Goal: Communication & Community: Ask a question

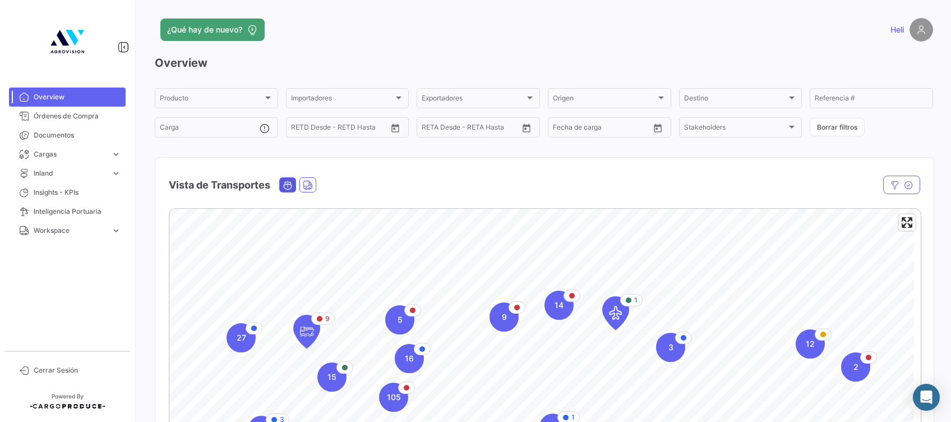
click at [290, 182] on icon "Ocean" at bounding box center [288, 185] width 10 height 10
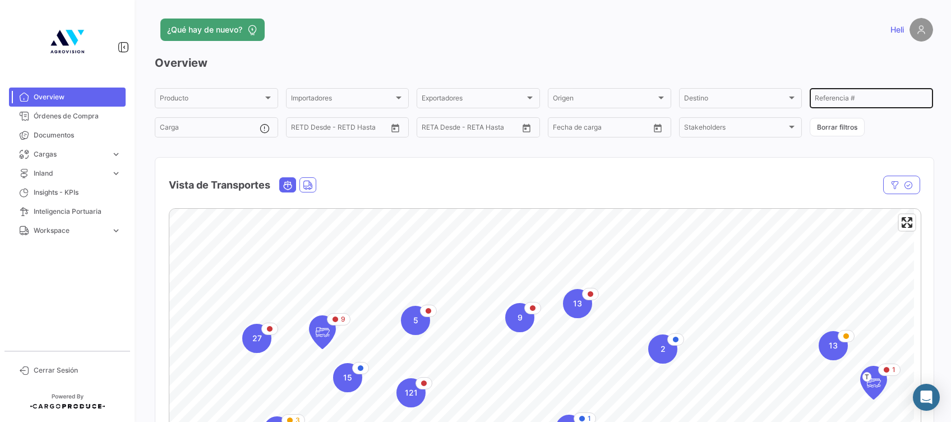
click at [830, 97] on input "Referencia #" at bounding box center [871, 100] width 113 height 8
type input "b"
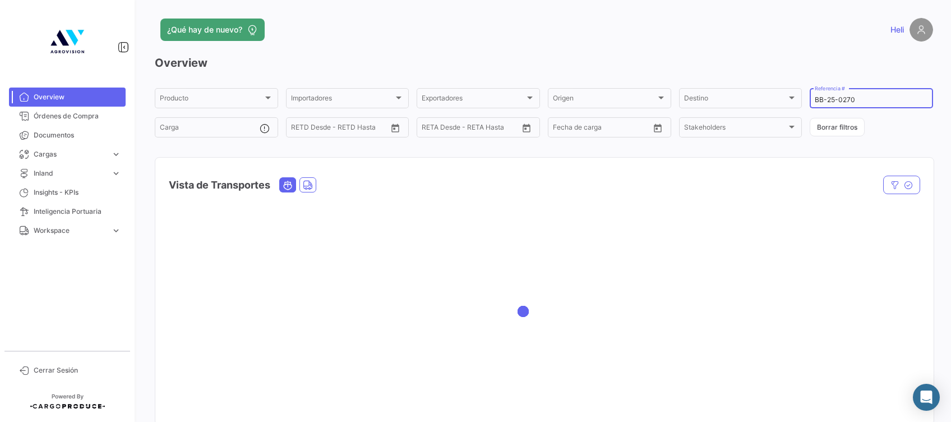
scroll to position [75, 0]
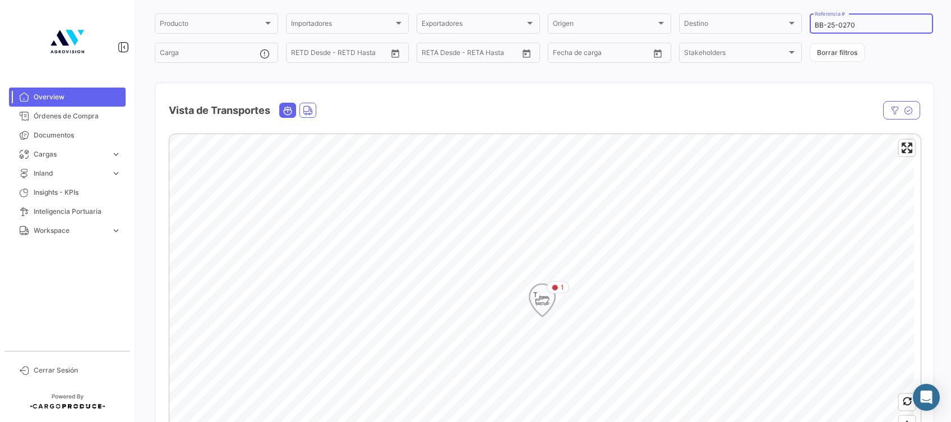
click at [543, 297] on icon "Map marker" at bounding box center [542, 300] width 16 height 24
type input "BB-25-0270"
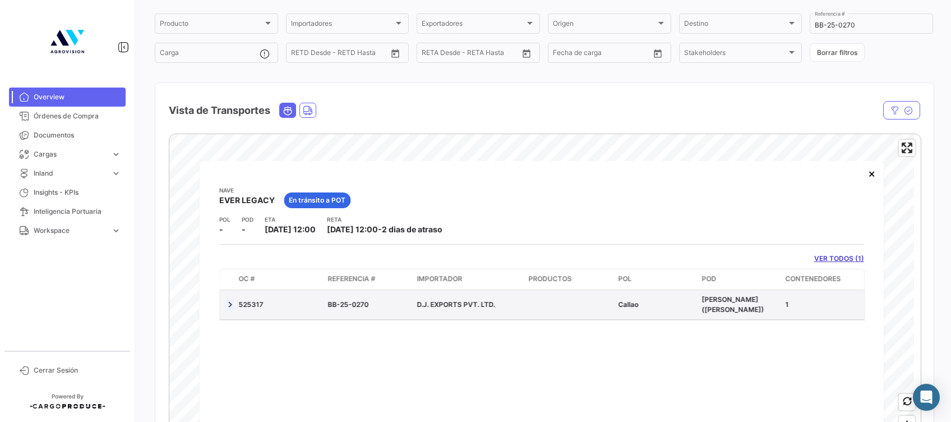
click at [230, 305] on link at bounding box center [229, 303] width 11 height 11
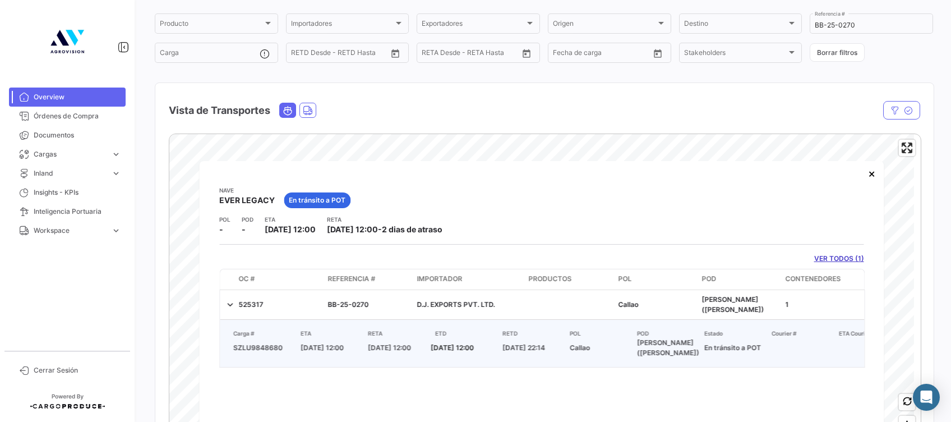
click at [836, 252] on app-shipments-overview-map-detail "Nave EVER LEGACY En tránsito a POT POL - POD - ETA [DATE] 12:00 RETA [DATE] 12:…" at bounding box center [541, 277] width 644 height 182
click at [837, 252] on app-shipments-overview-map-detail "Nave EVER LEGACY En tránsito a POT POL - POD - ETA [DATE] 12:00 RETA [DATE] 12:…" at bounding box center [541, 277] width 644 height 182
click at [837, 257] on link "VER TODOS (1)" at bounding box center [839, 258] width 50 height 10
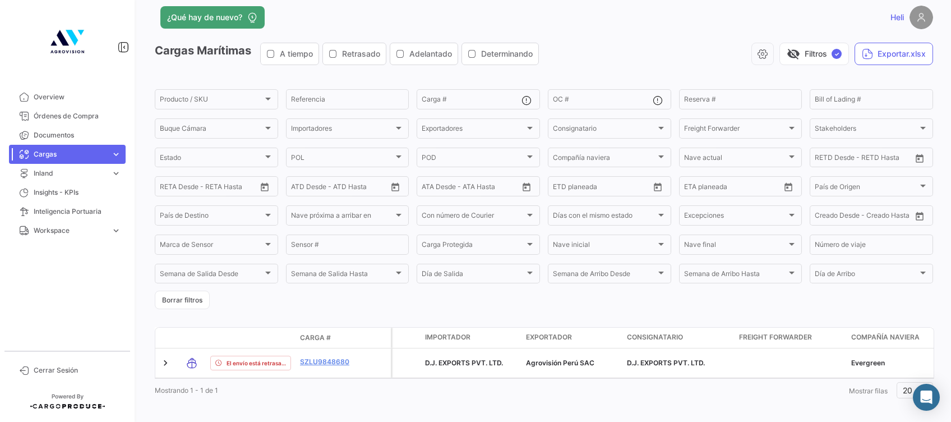
scroll to position [32, 0]
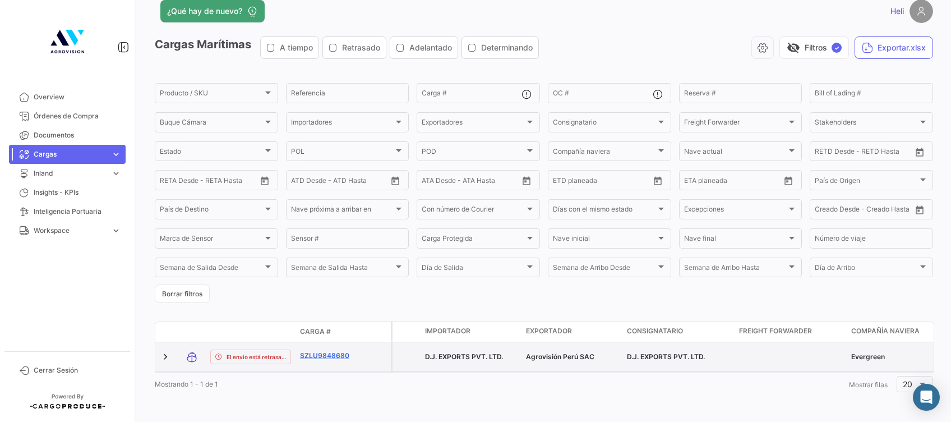
click at [314, 350] on link "SZLU9848680" at bounding box center [329, 355] width 58 height 10
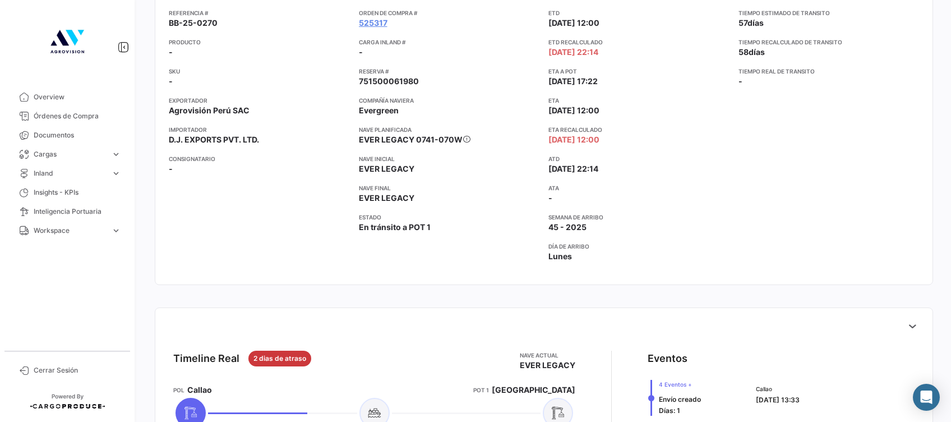
scroll to position [224, 0]
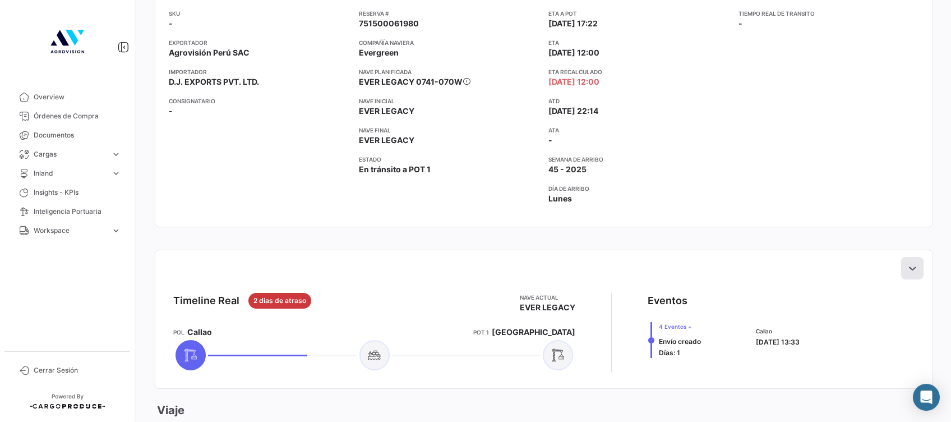
click at [907, 268] on icon at bounding box center [912, 267] width 11 height 11
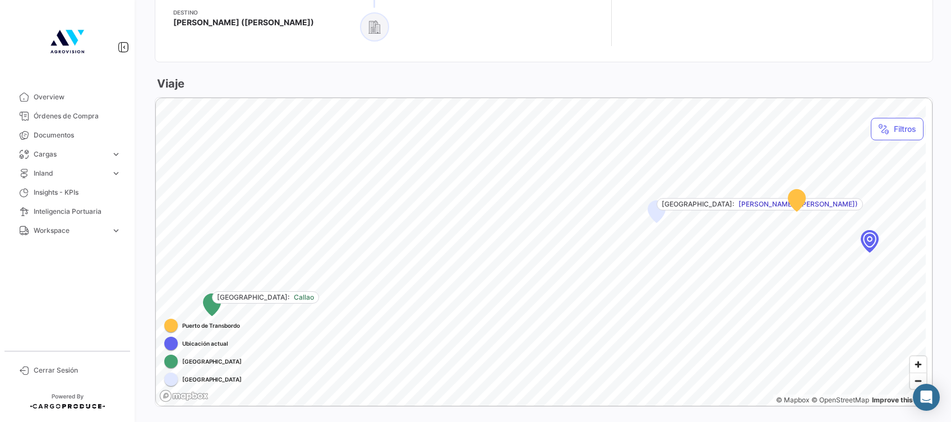
scroll to position [1046, 0]
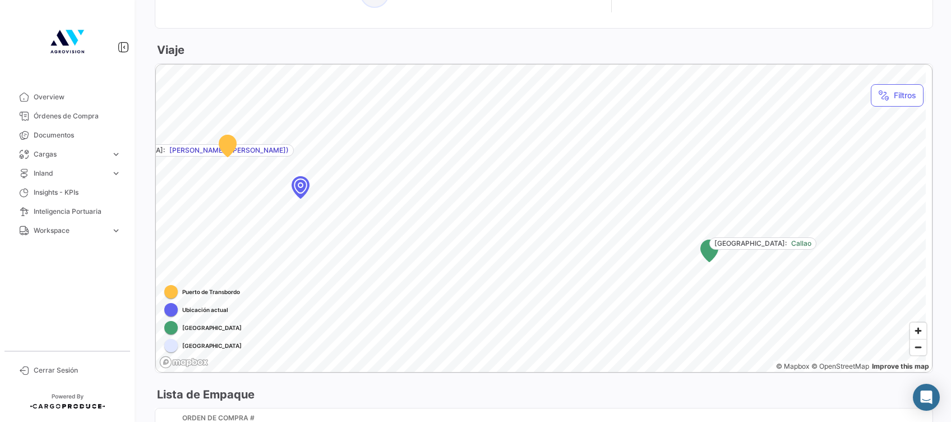
drag, startPoint x: 590, startPoint y: 243, endPoint x: 772, endPoint y: 241, distance: 181.1
click at [772, 241] on div "[GEOGRAPHIC_DATA]: [GEOGRAPHIC_DATA]" at bounding box center [762, 243] width 107 height 12
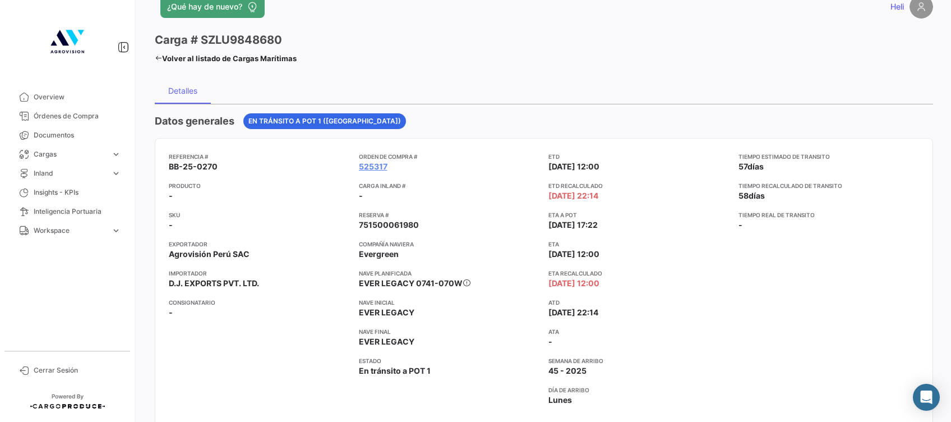
scroll to position [0, 0]
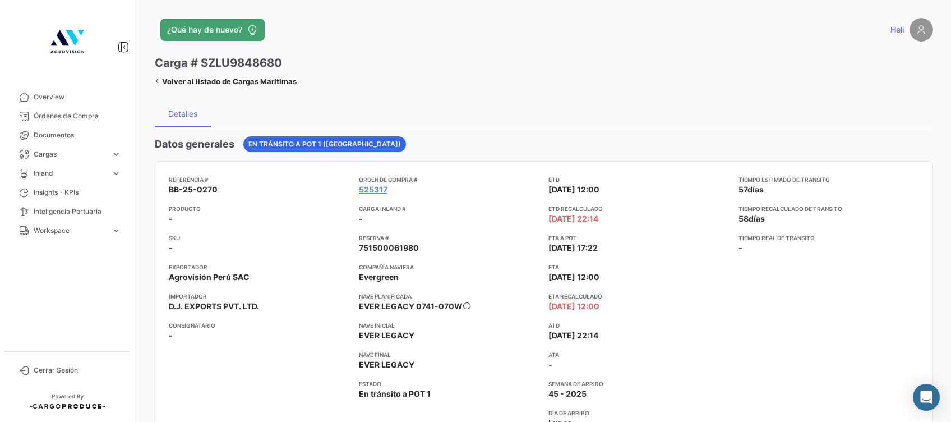
click at [159, 80] on icon at bounding box center [158, 80] width 7 height 7
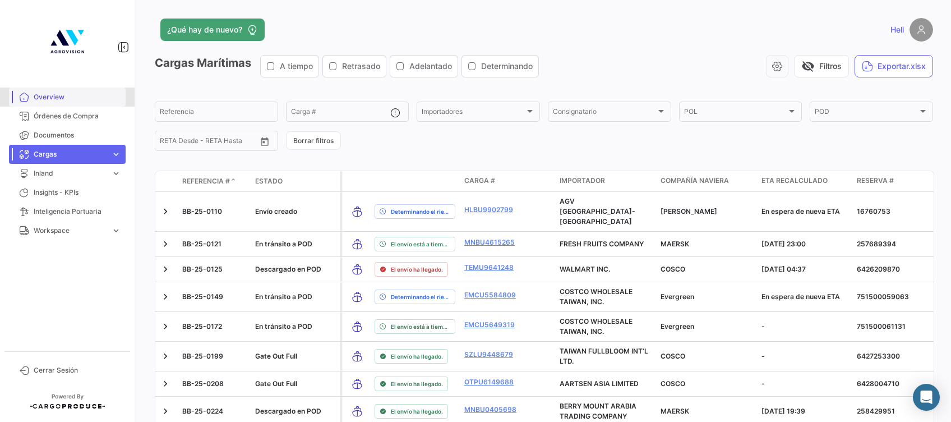
click at [53, 101] on span "Overview" at bounding box center [77, 97] width 87 height 10
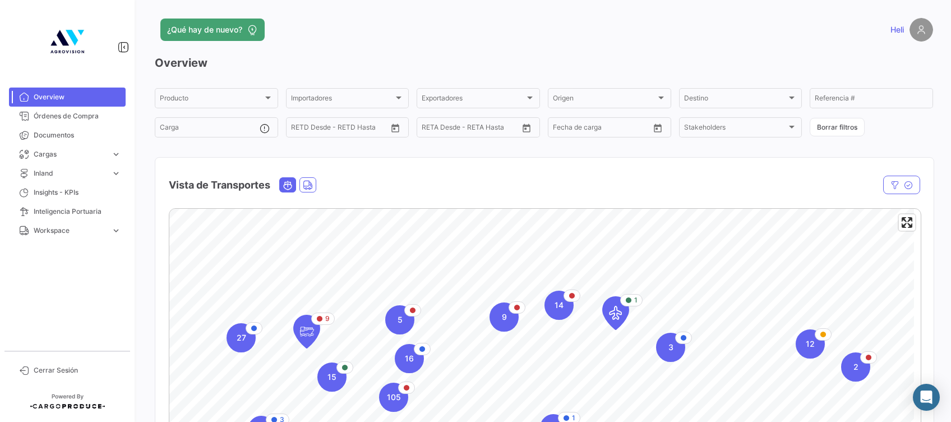
click at [290, 190] on icon "Ocean" at bounding box center [288, 185] width 10 height 10
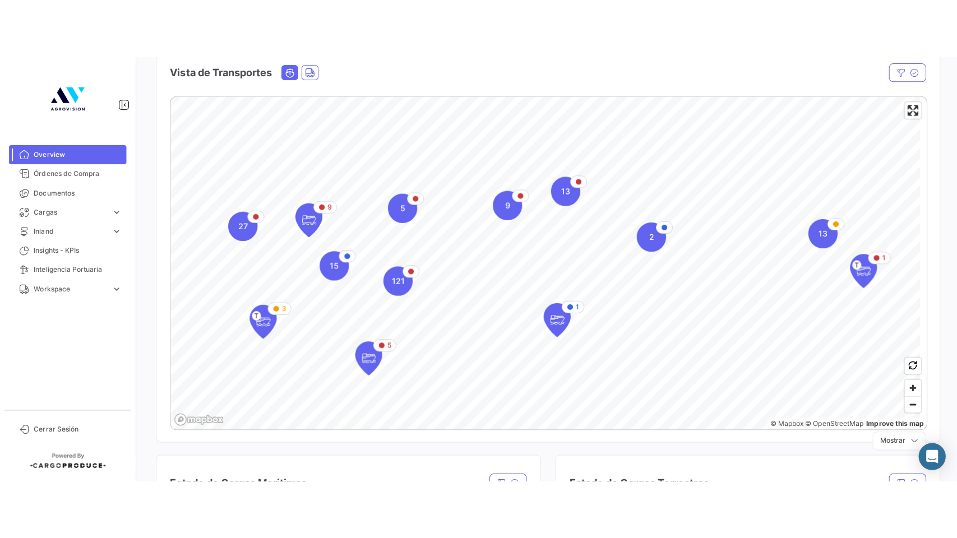
scroll to position [149, 0]
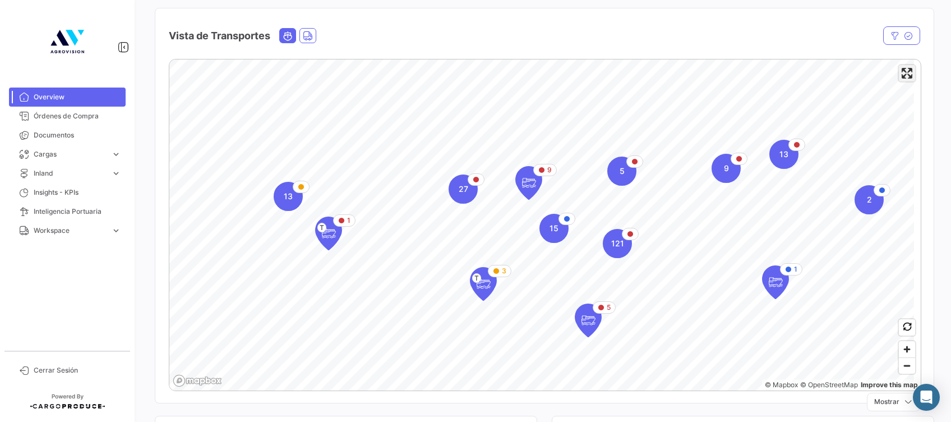
click at [899, 81] on span "Enter fullscreen" at bounding box center [907, 73] width 16 height 16
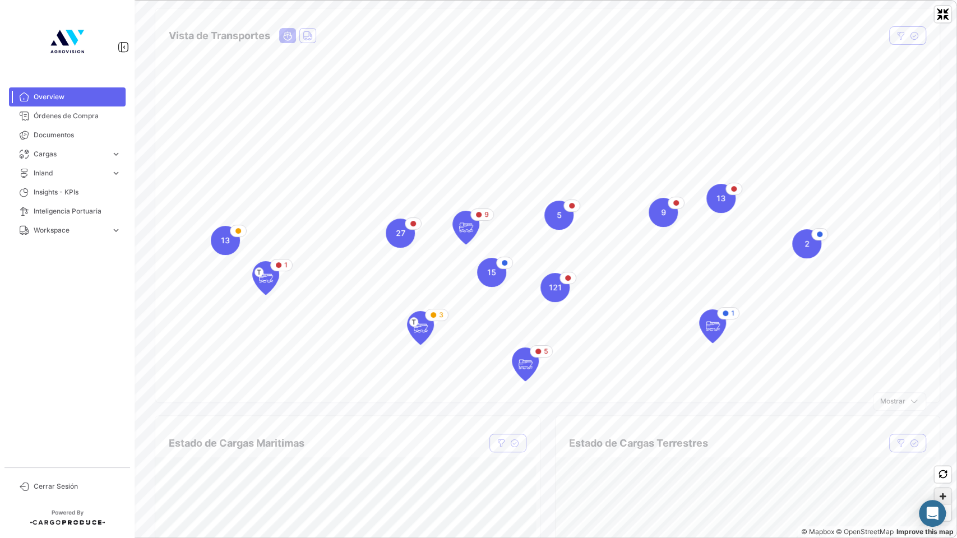
click at [941, 421] on span "Zoom in" at bounding box center [943, 496] width 16 height 16
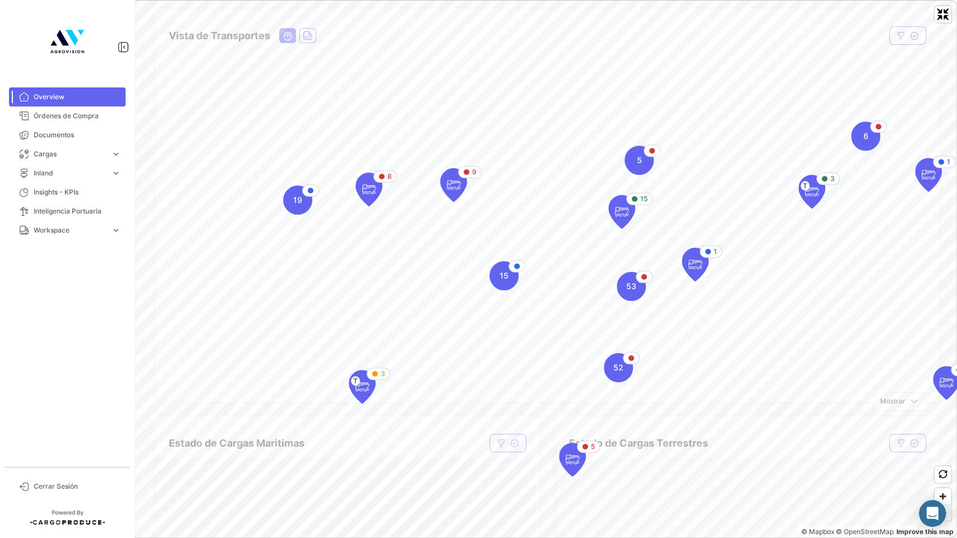
click at [947, 421] on span "Zoom out" at bounding box center [943, 513] width 16 height 16
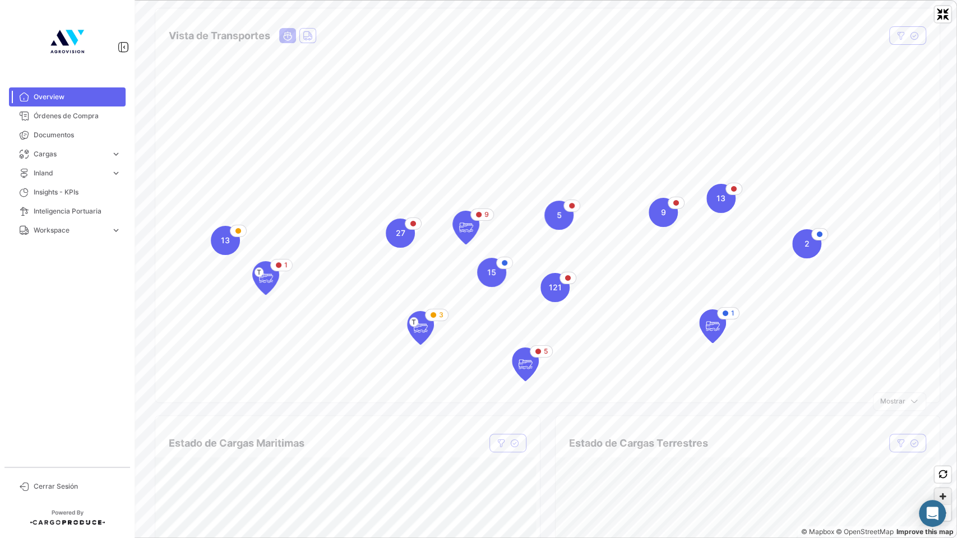
click at [939, 421] on span "Zoom in" at bounding box center [943, 496] width 16 height 16
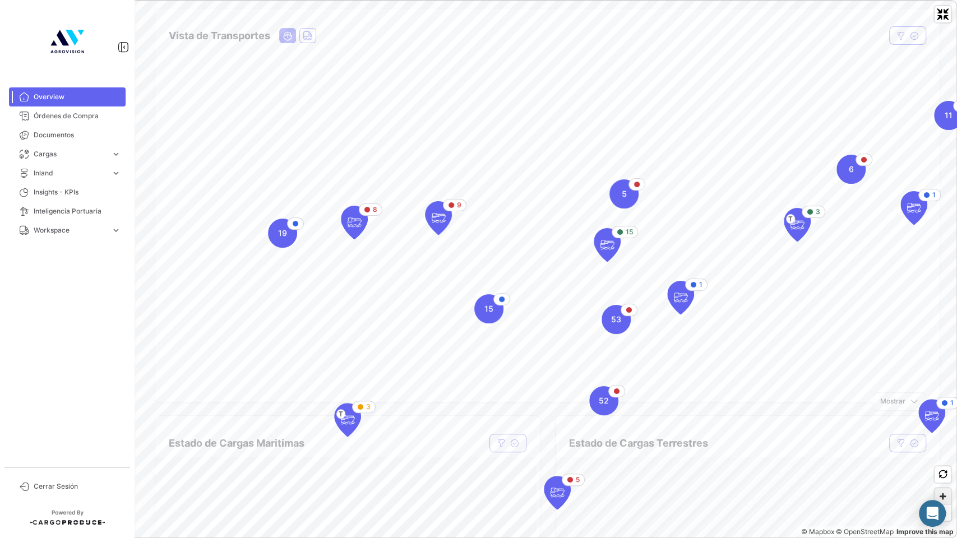
click at [941, 421] on span "Zoom in" at bounding box center [943, 496] width 16 height 16
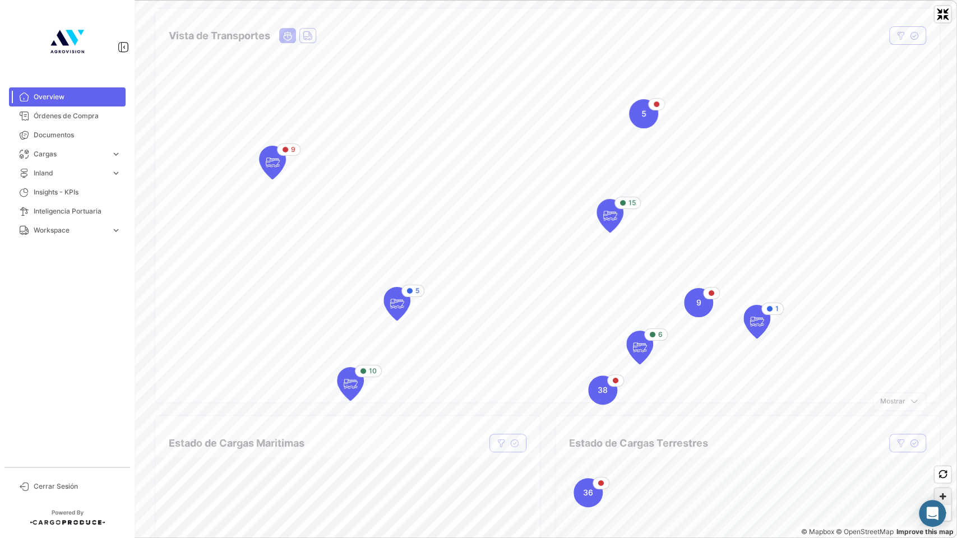
click at [940, 421] on span "Zoom in" at bounding box center [943, 496] width 16 height 16
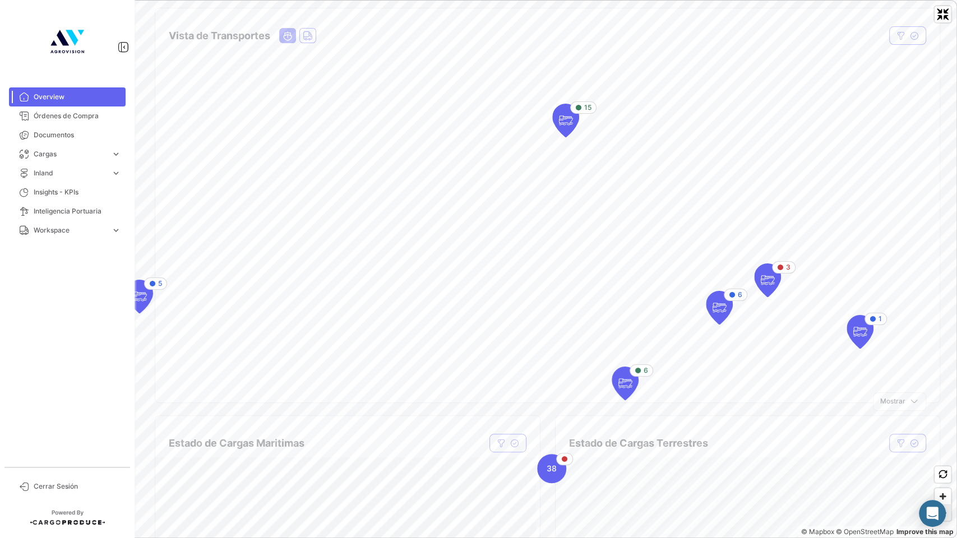
click at [943, 421] on span "Zoom out" at bounding box center [943, 513] width 16 height 16
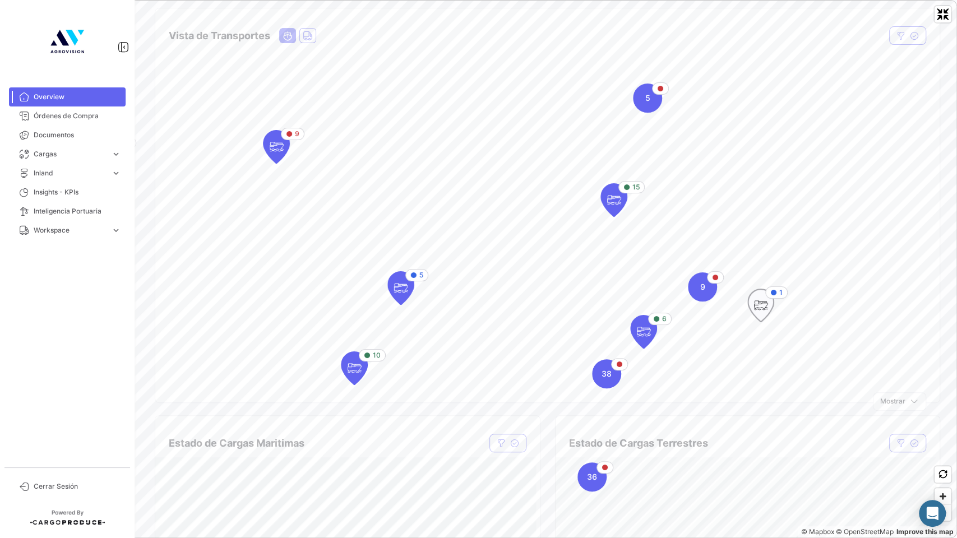
click at [750, 296] on icon "Map marker" at bounding box center [761, 305] width 26 height 33
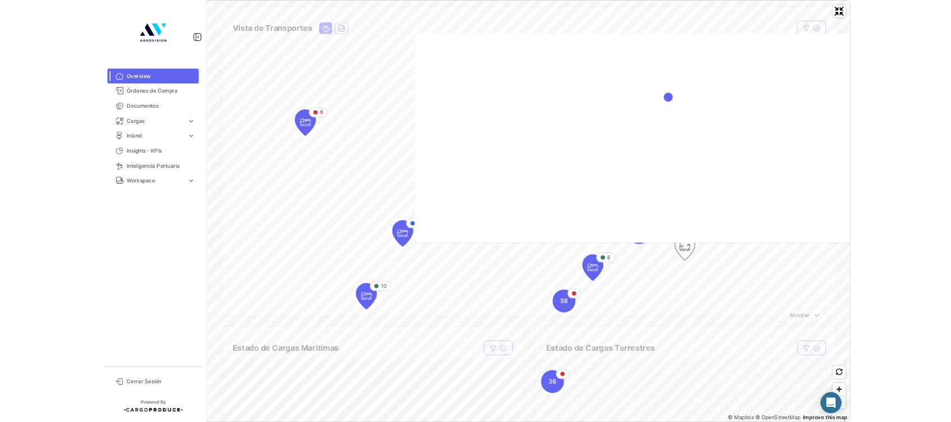
scroll to position [0, 0]
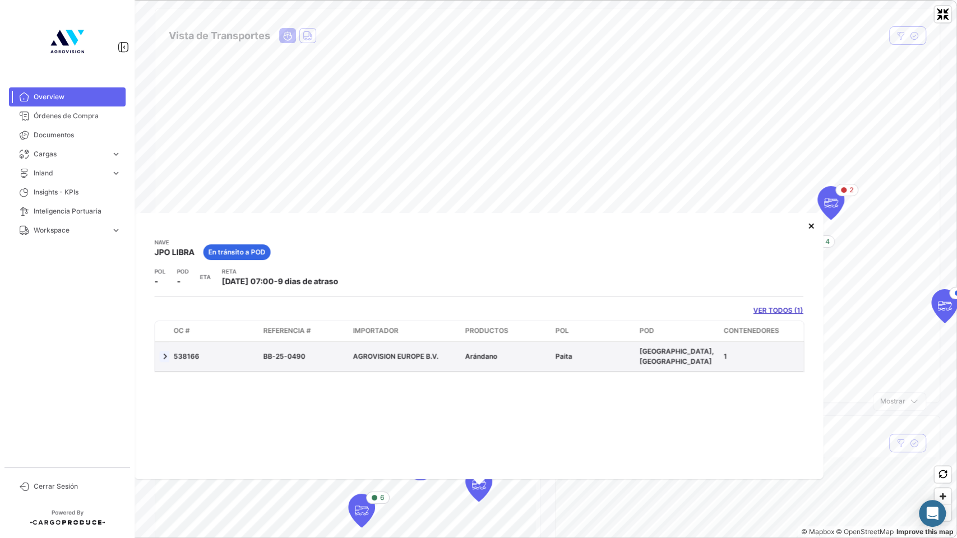
click at [166, 356] on link at bounding box center [164, 356] width 11 height 11
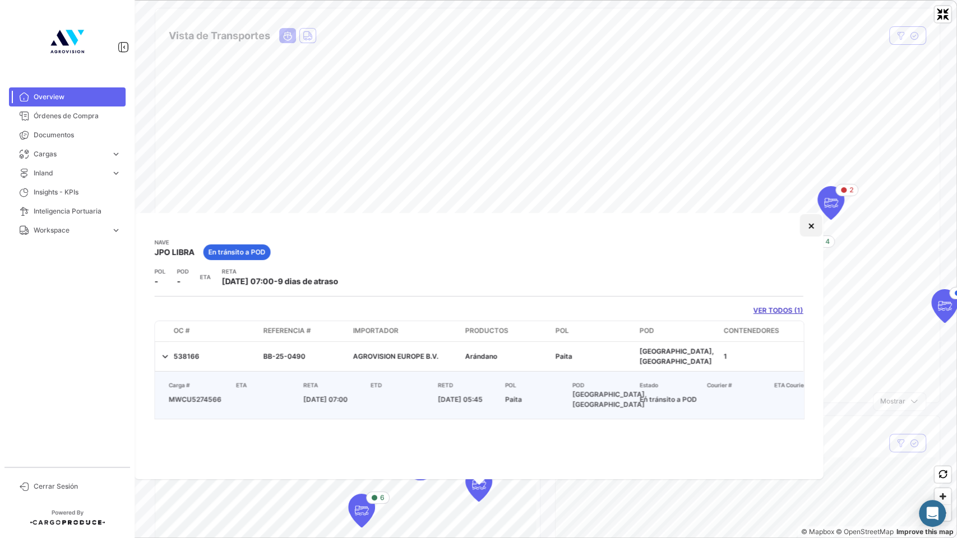
click at [807, 225] on button "×" at bounding box center [811, 225] width 22 height 22
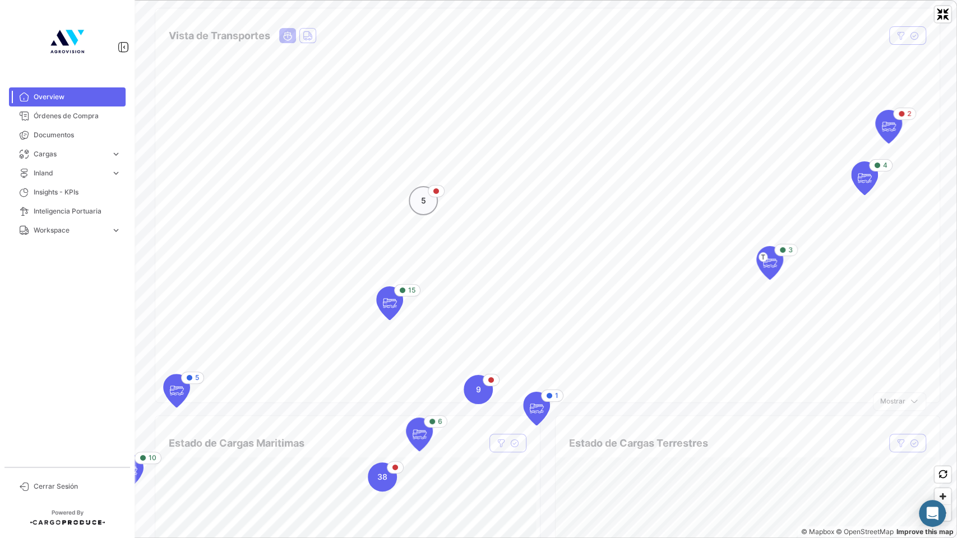
click at [435, 190] on icon "Map marker" at bounding box center [436, 191] width 7 height 7
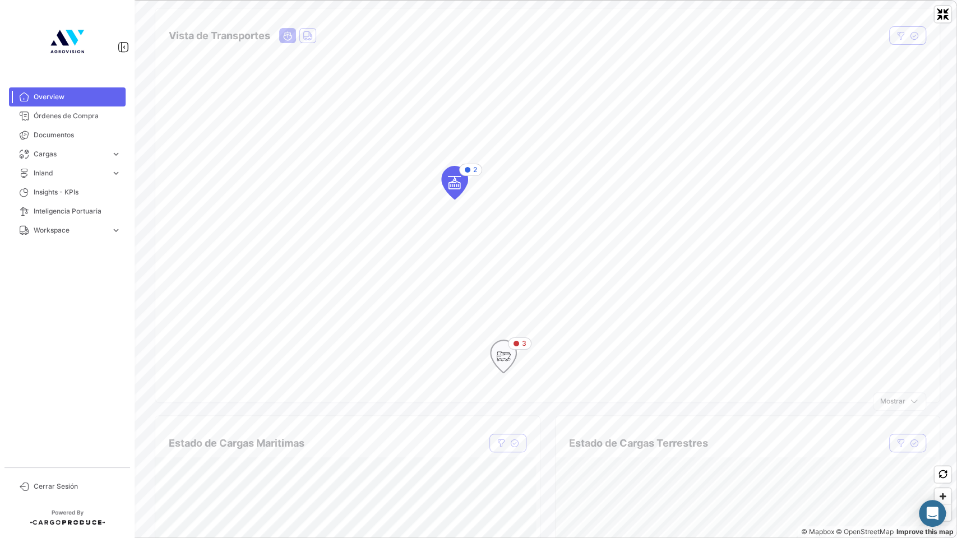
click at [505, 354] on icon "Map marker" at bounding box center [504, 357] width 16 height 24
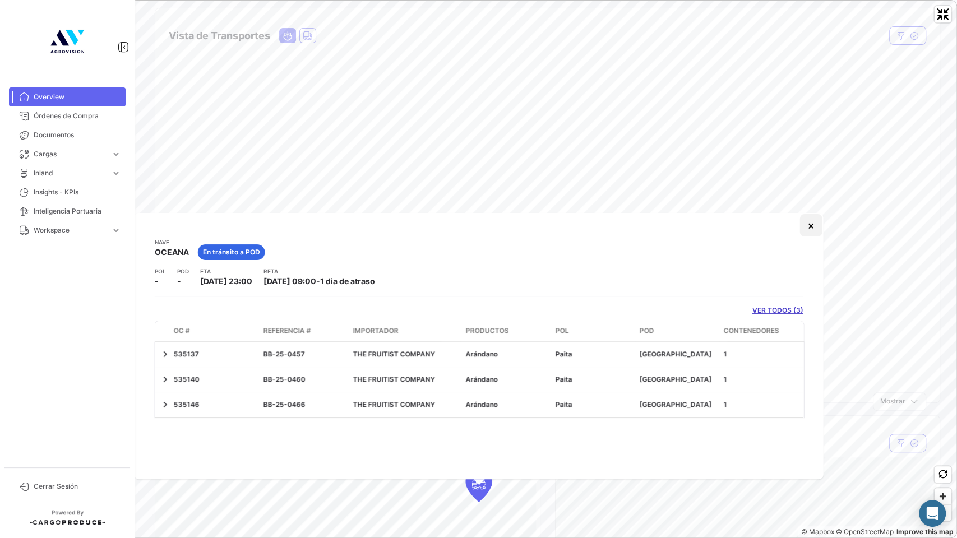
click at [811, 232] on button "×" at bounding box center [811, 225] width 22 height 22
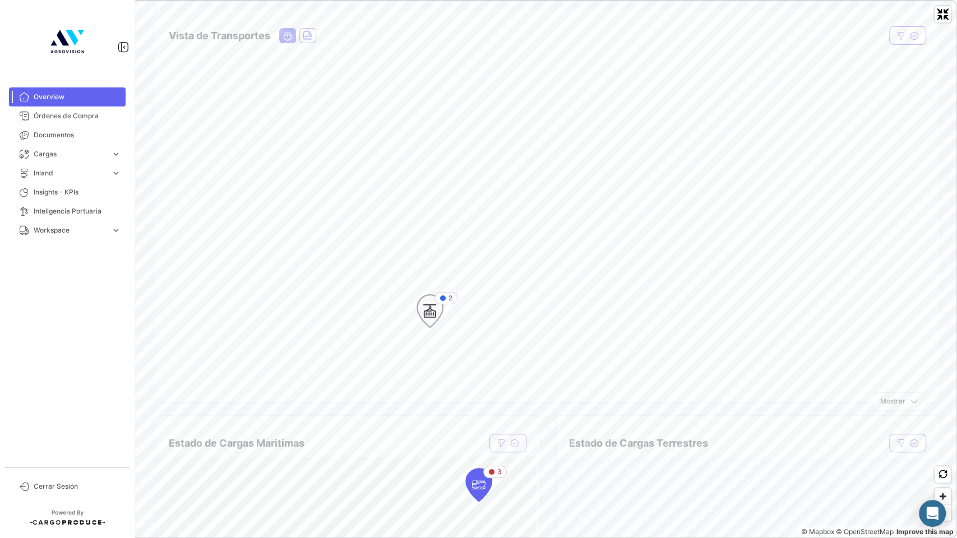
click at [426, 312] on icon "Map marker" at bounding box center [430, 311] width 16 height 24
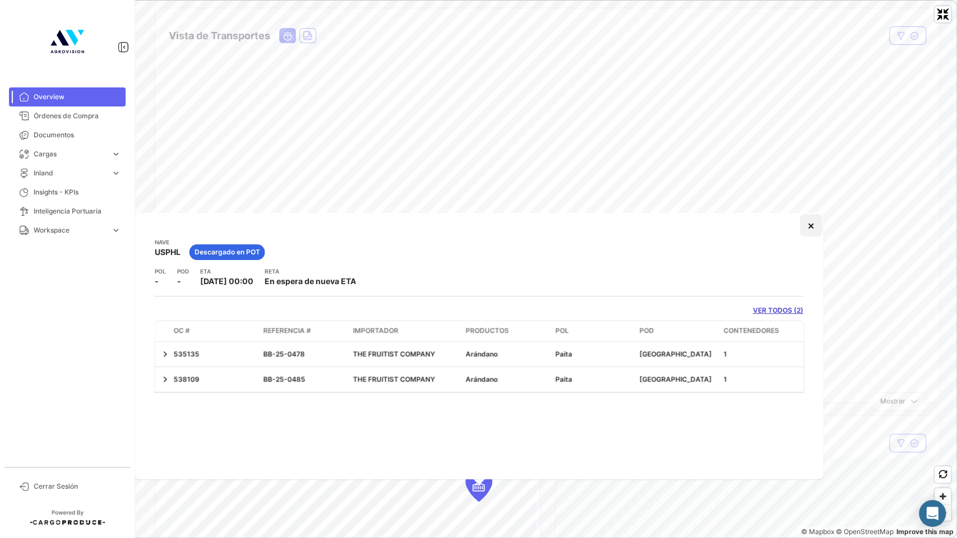
click at [817, 225] on button "×" at bounding box center [811, 225] width 22 height 22
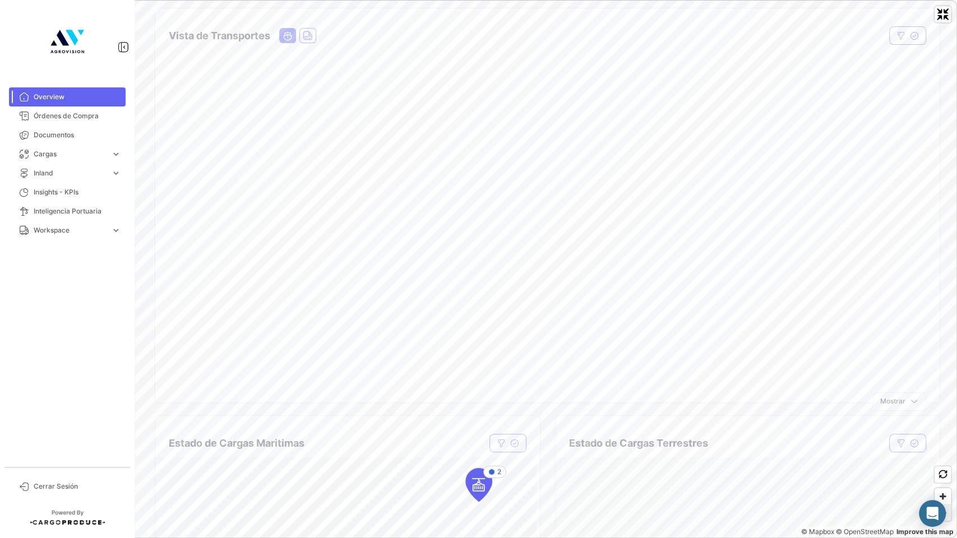
click at [947, 421] on span "Zoom out" at bounding box center [943, 513] width 16 height 16
click at [947, 10] on span "Exit fullscreen" at bounding box center [943, 14] width 16 height 16
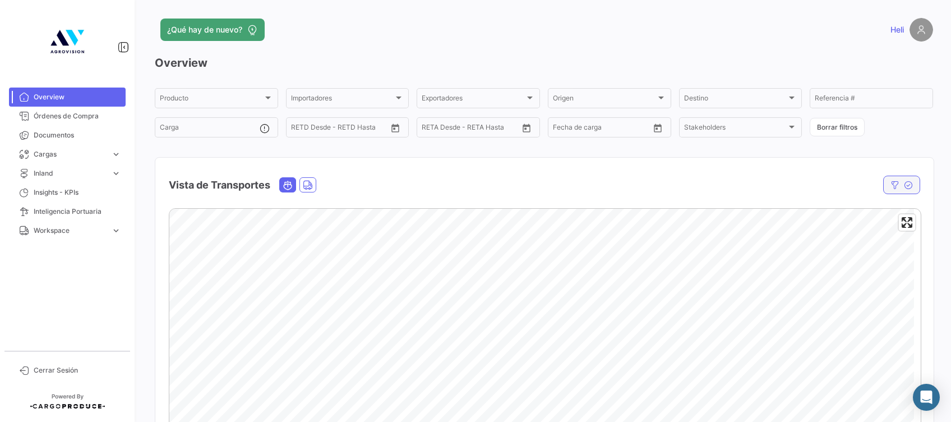
click at [890, 187] on icon "button" at bounding box center [894, 185] width 9 height 9
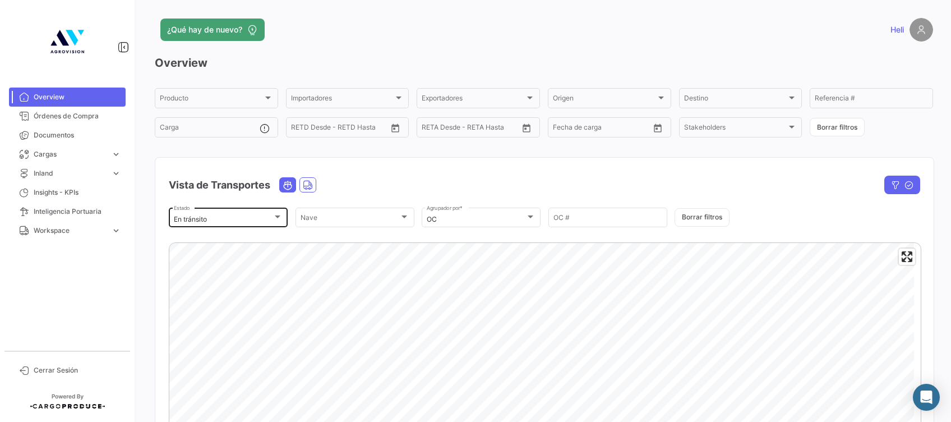
click at [275, 218] on div at bounding box center [278, 216] width 6 height 3
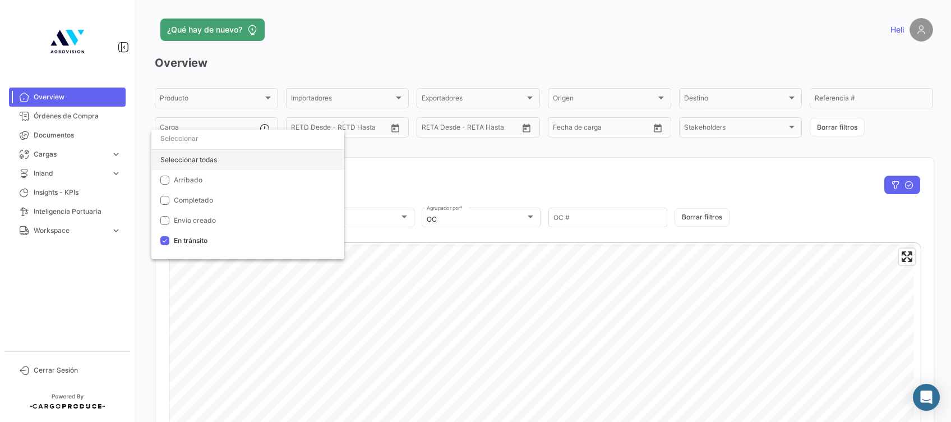
click at [172, 152] on div "Seleccionar todas" at bounding box center [247, 160] width 193 height 20
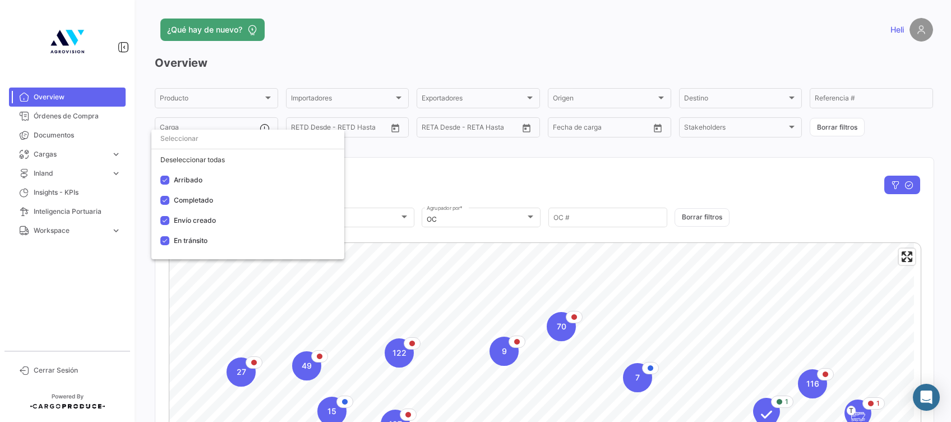
click at [407, 154] on div at bounding box center [475, 211] width 951 height 422
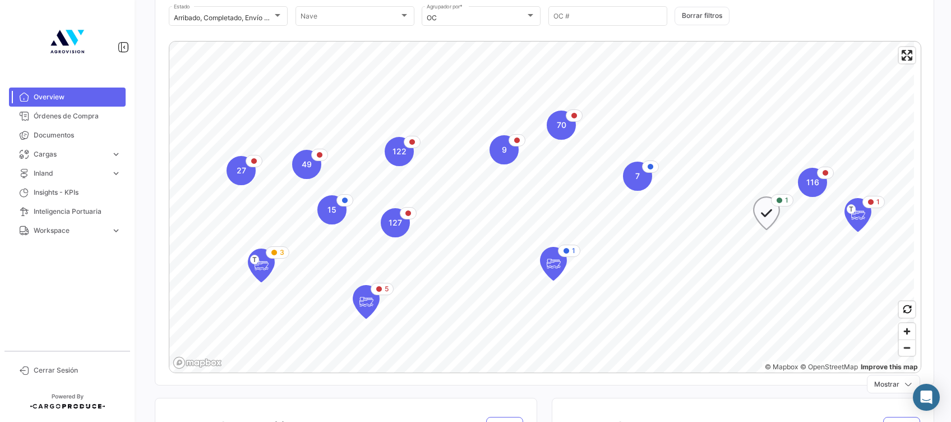
scroll to position [224, 0]
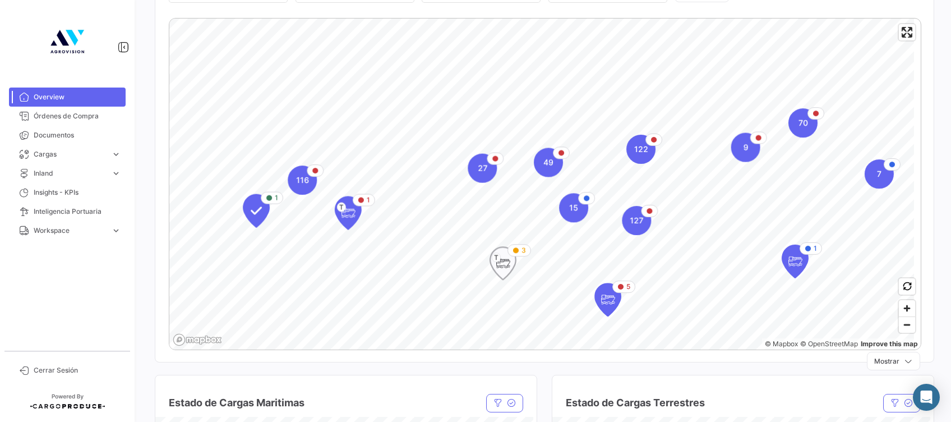
click at [492, 260] on span "T" at bounding box center [496, 258] width 9 height 10
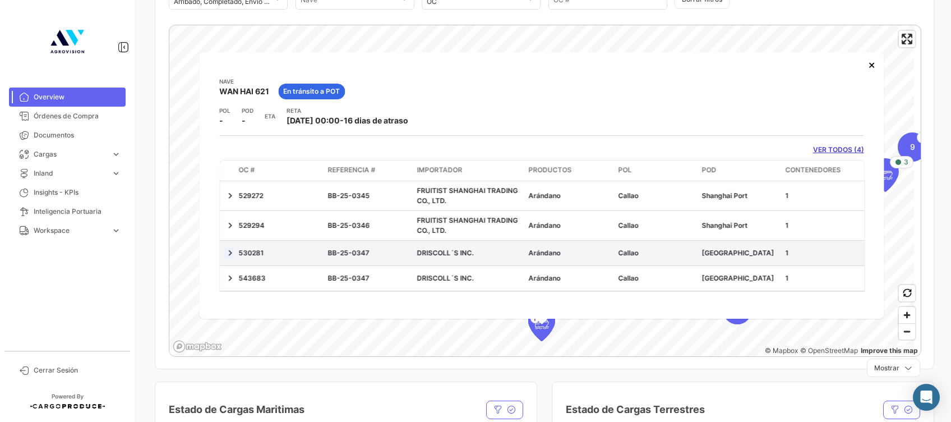
click at [233, 256] on link at bounding box center [229, 252] width 11 height 11
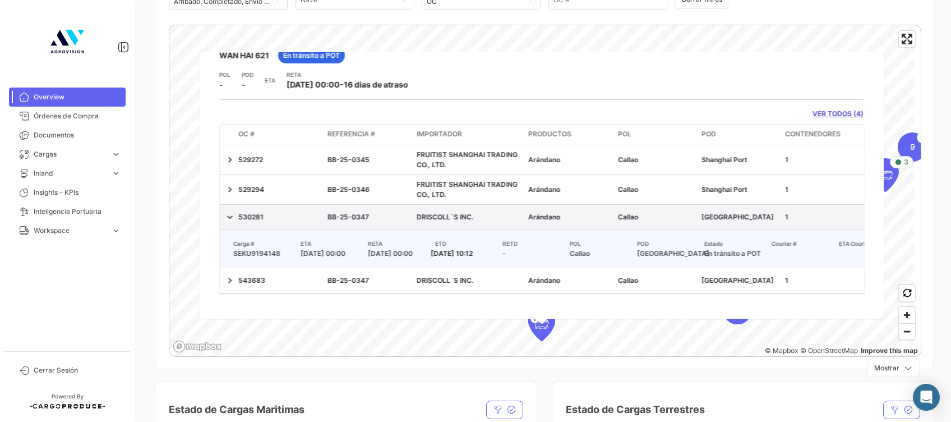
scroll to position [56, 0]
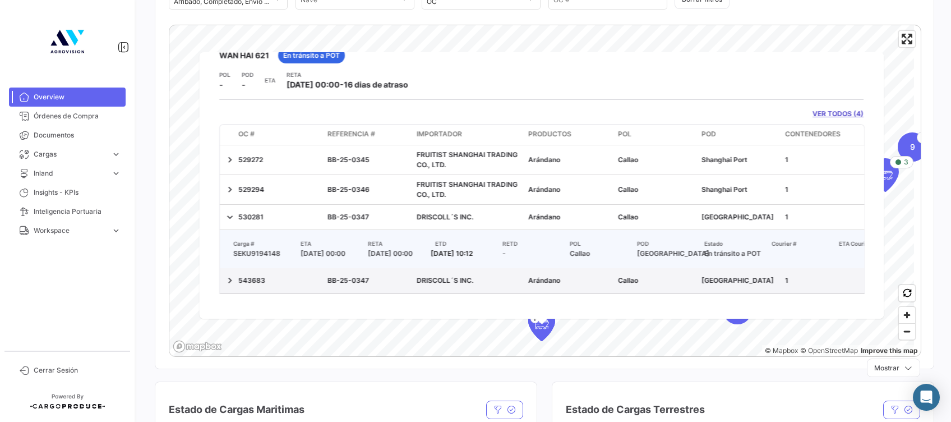
click at [234, 281] on datatable-body-cell "543683" at bounding box center [278, 280] width 89 height 25
click at [229, 283] on link at bounding box center [229, 280] width 11 height 11
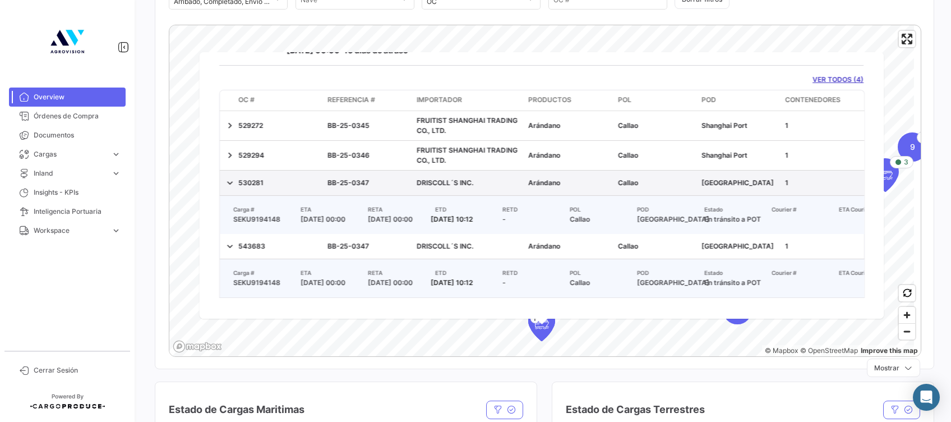
scroll to position [51, 0]
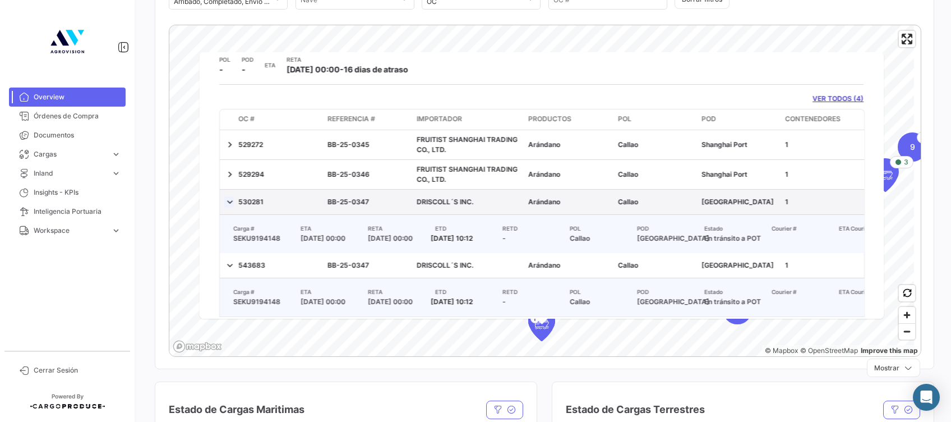
click at [230, 202] on link at bounding box center [229, 201] width 11 height 11
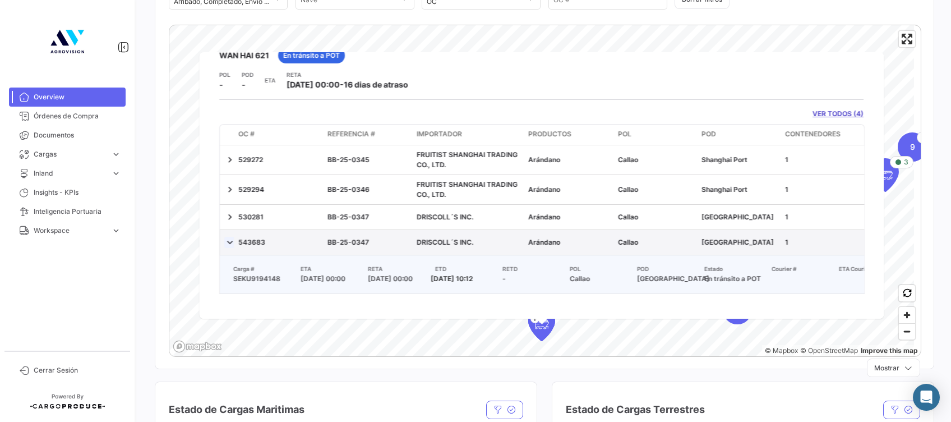
click at [228, 237] on link at bounding box center [229, 242] width 11 height 11
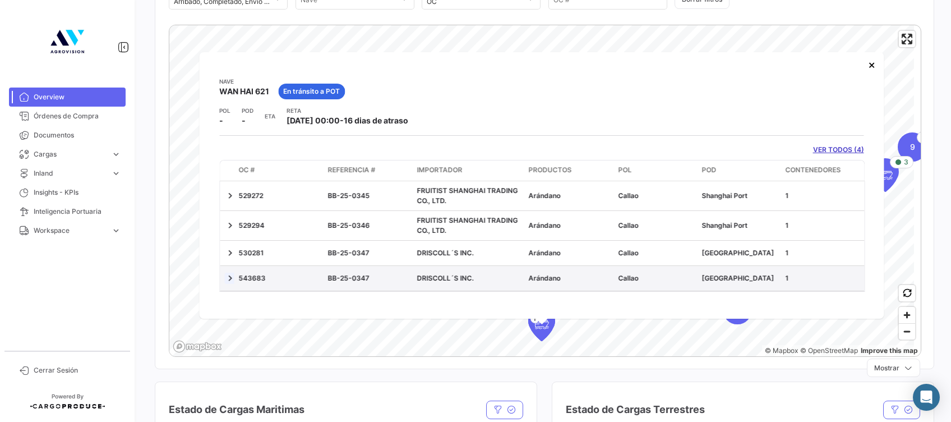
scroll to position [9, 0]
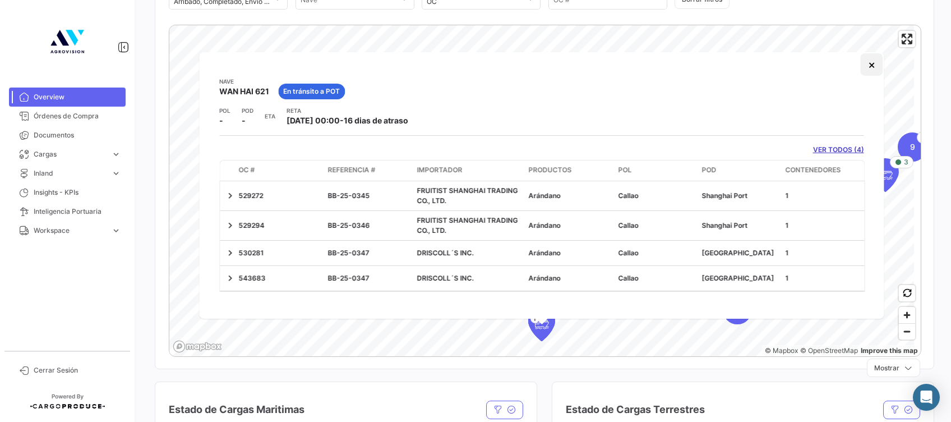
click at [861, 58] on button "×" at bounding box center [872, 64] width 22 height 22
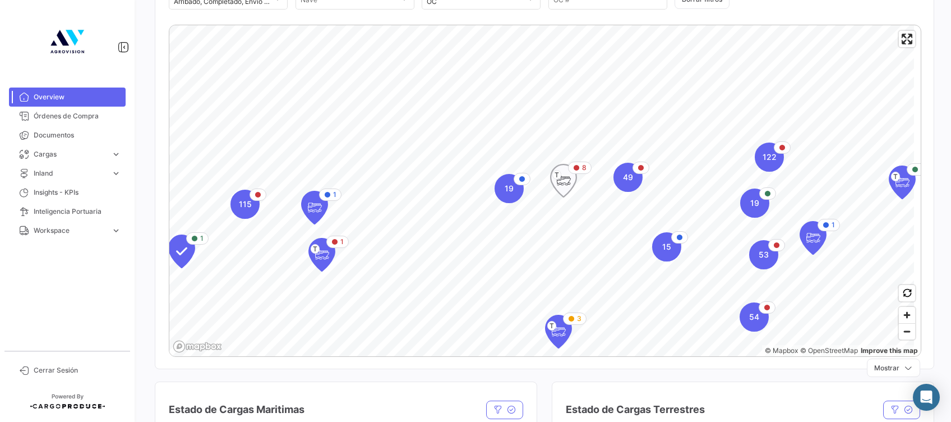
click at [574, 184] on icon "Map marker" at bounding box center [564, 180] width 26 height 33
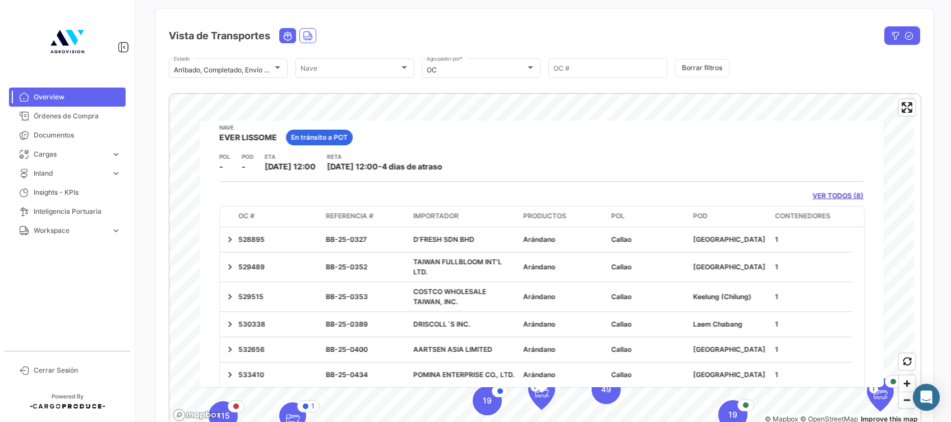
scroll to position [0, 0]
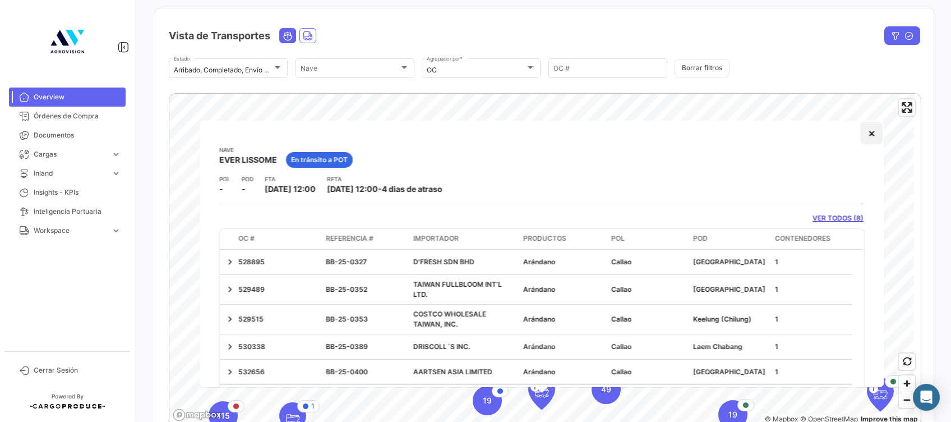
click at [862, 138] on button "×" at bounding box center [872, 133] width 22 height 22
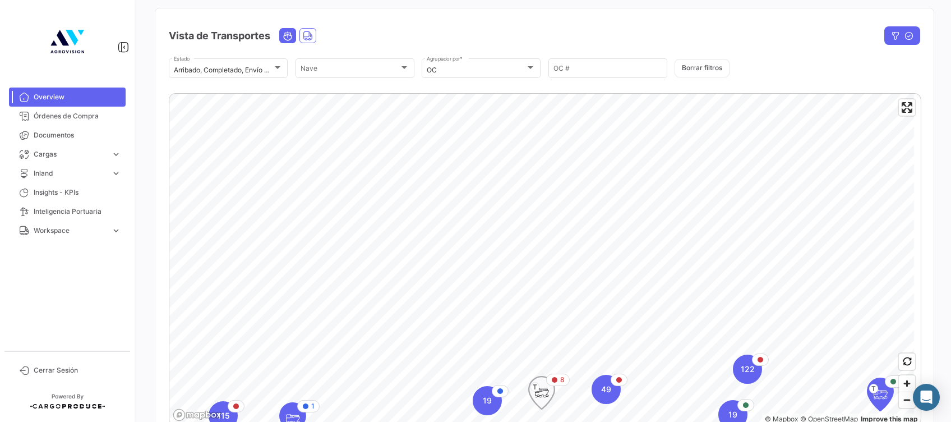
click at [543, 401] on icon "Map marker" at bounding box center [542, 393] width 16 height 24
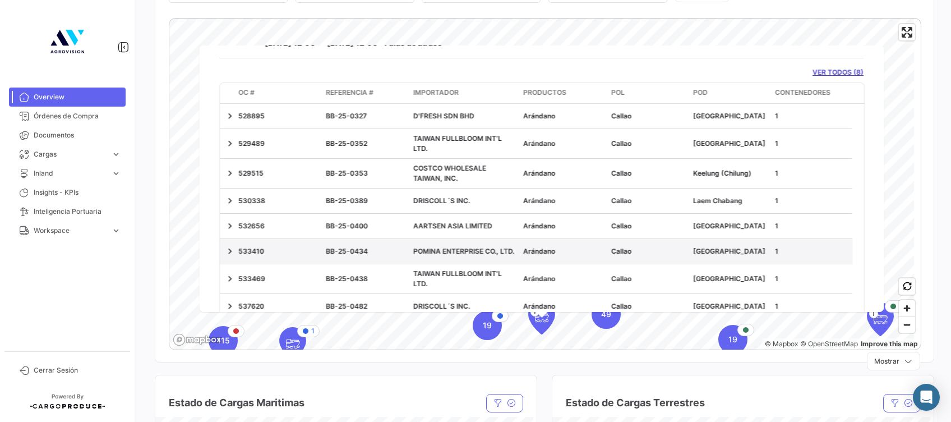
scroll to position [32, 0]
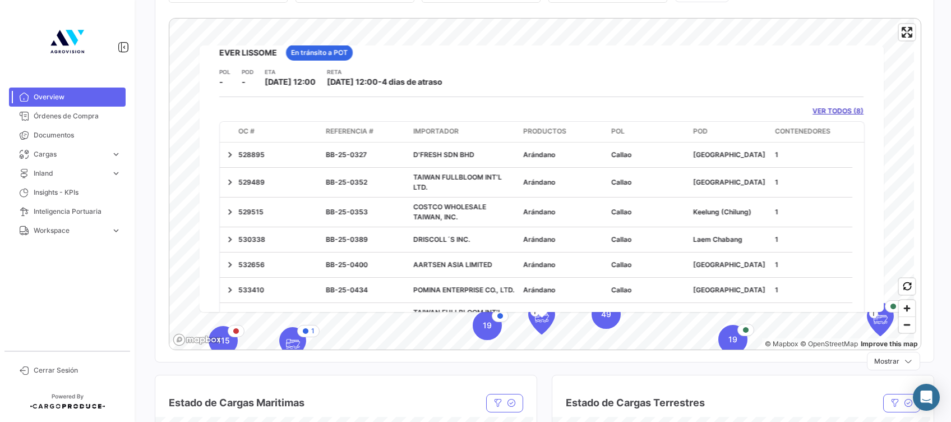
click at [816, 112] on link "VER TODOS (8)" at bounding box center [838, 111] width 51 height 10
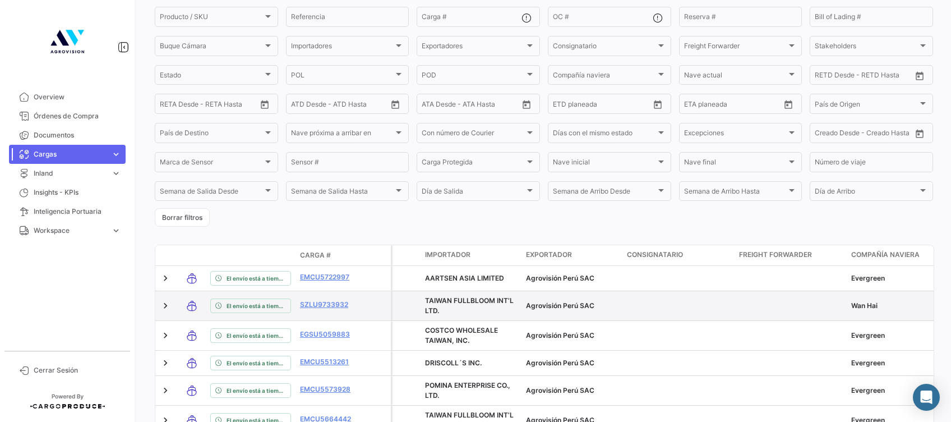
scroll to position [149, 0]
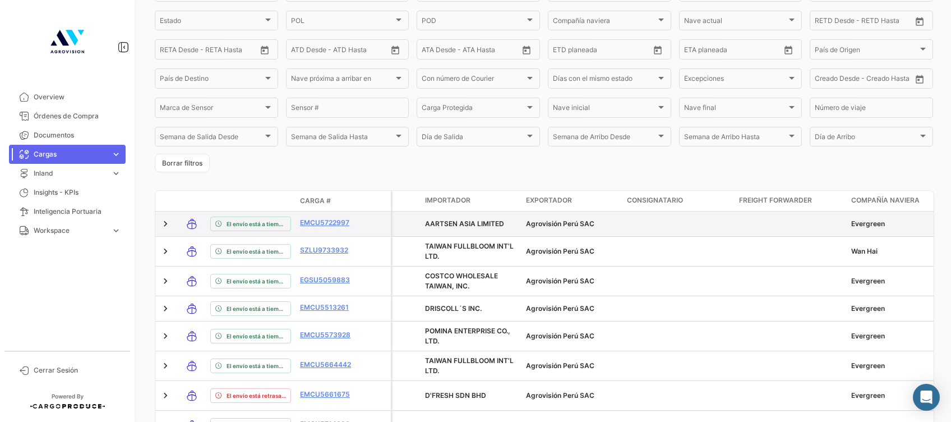
click at [333, 217] on datatable-body-cell "EMCU5722997" at bounding box center [329, 223] width 67 height 25
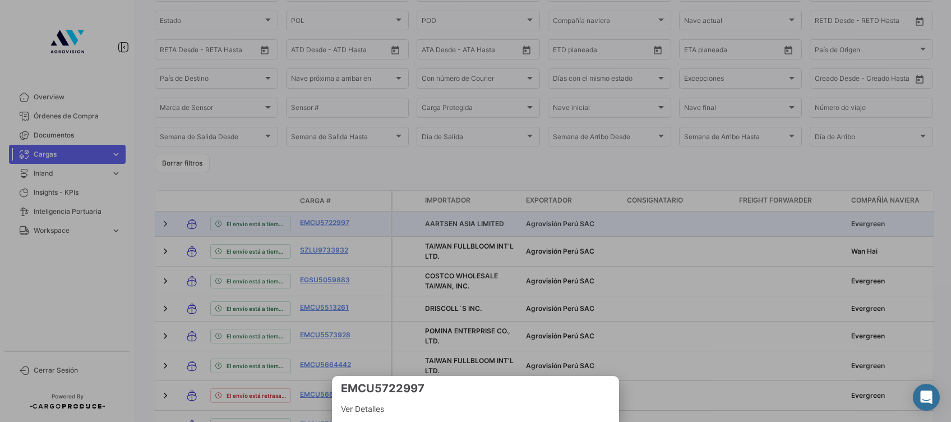
click at [331, 225] on div at bounding box center [475, 211] width 951 height 422
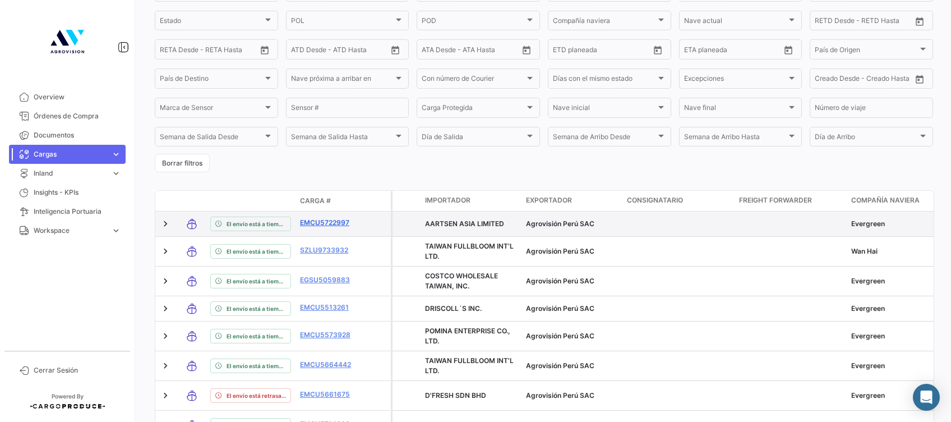
click at [331, 228] on link "EMCU5722997" at bounding box center [329, 223] width 58 height 10
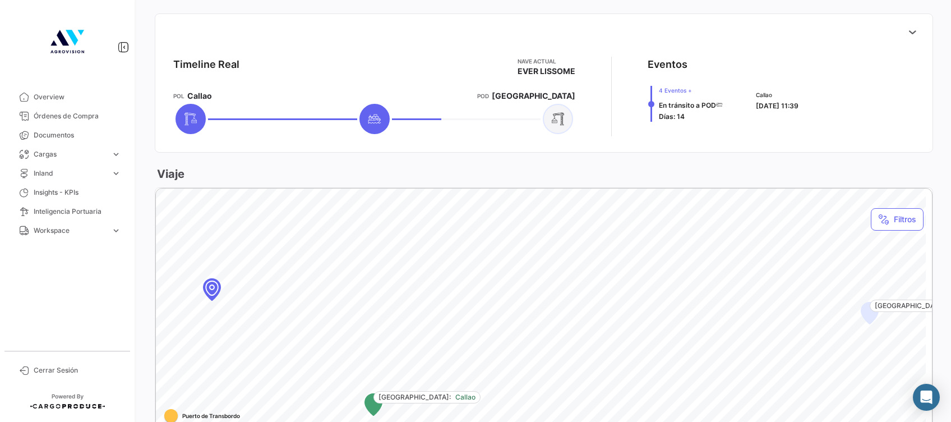
scroll to position [449, 0]
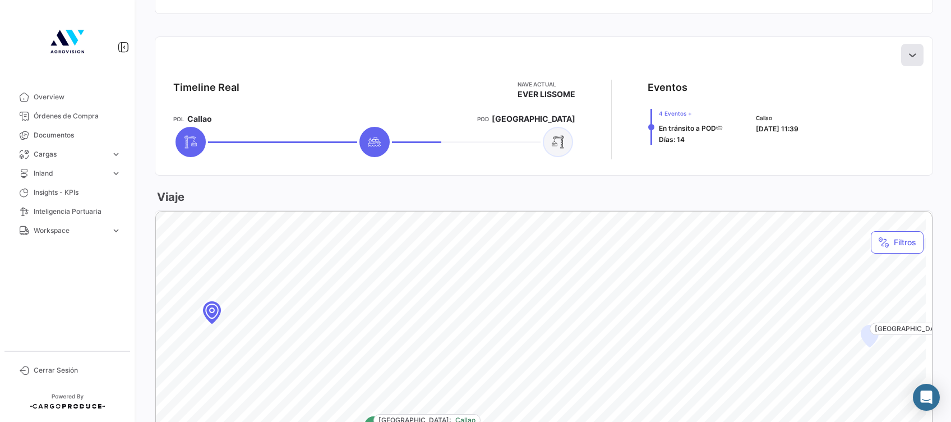
click at [907, 57] on icon at bounding box center [912, 54] width 11 height 11
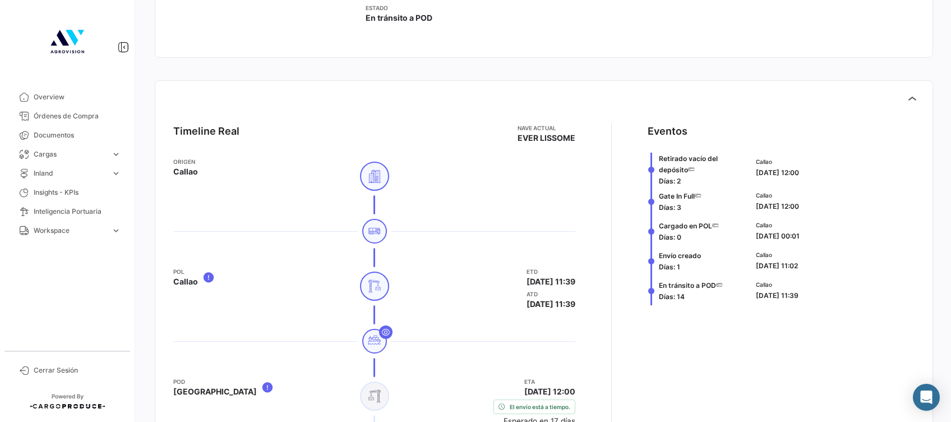
scroll to position [373, 0]
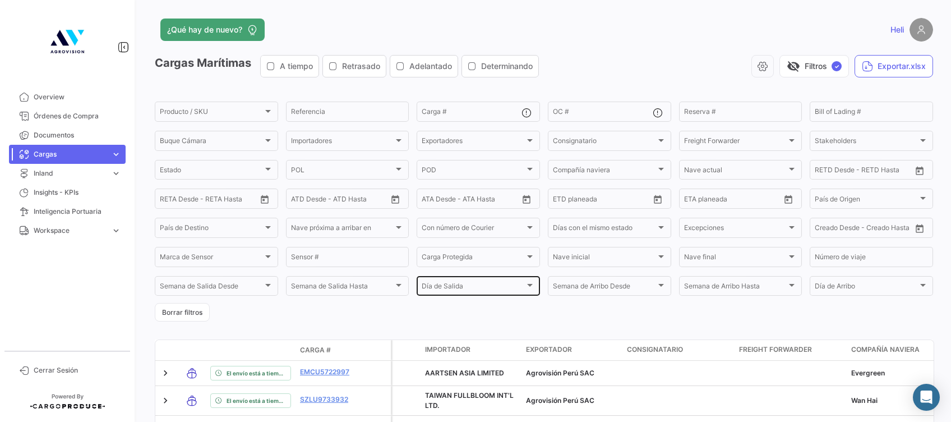
scroll to position [149, 0]
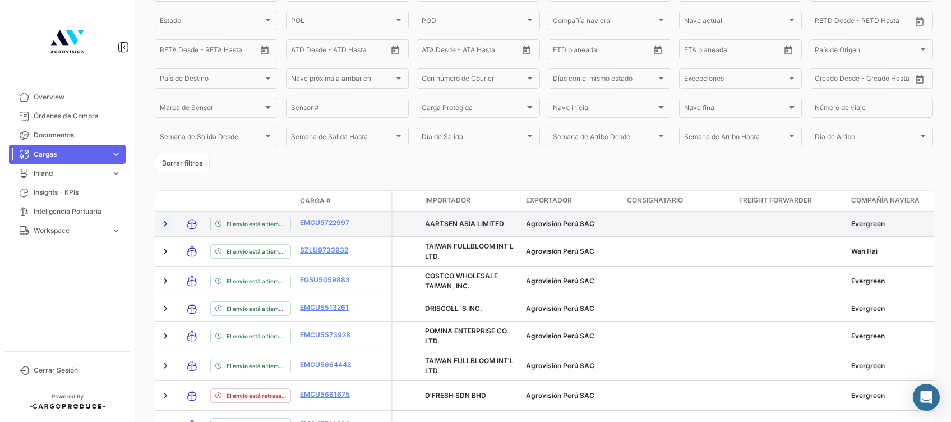
click at [165, 224] on link at bounding box center [165, 223] width 11 height 11
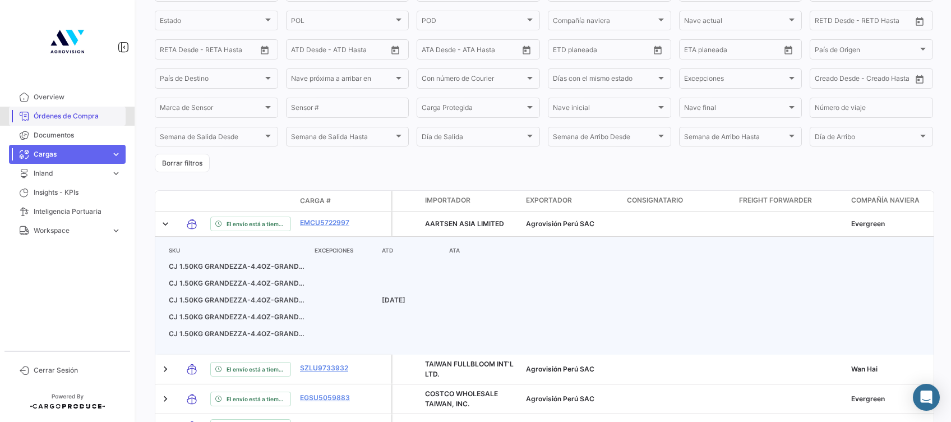
click at [49, 120] on span "Órdenes de Compra" at bounding box center [77, 116] width 87 height 10
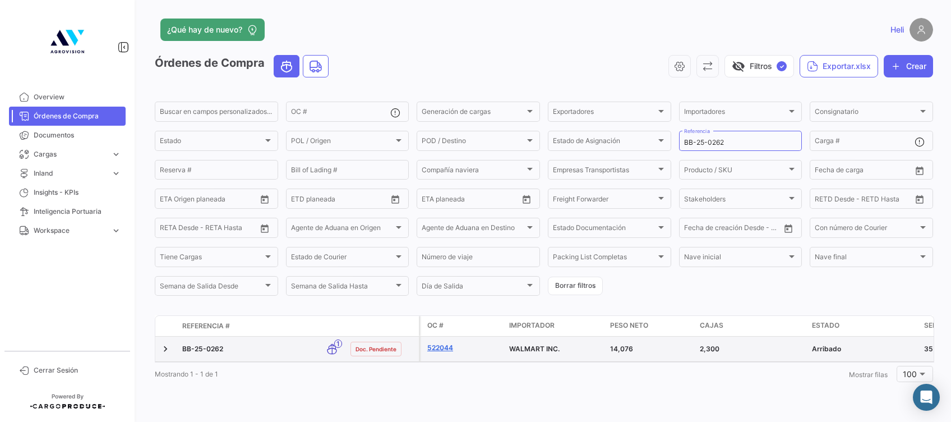
click at [435, 350] on link "522044" at bounding box center [463, 348] width 73 height 10
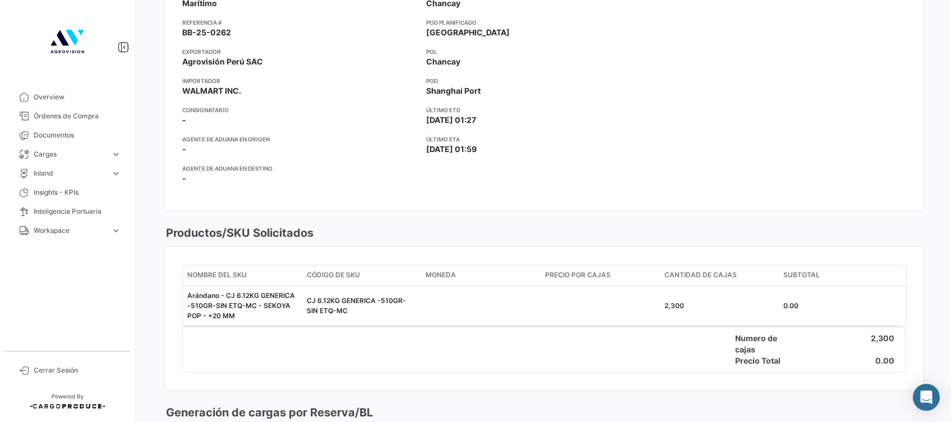
scroll to position [299, 0]
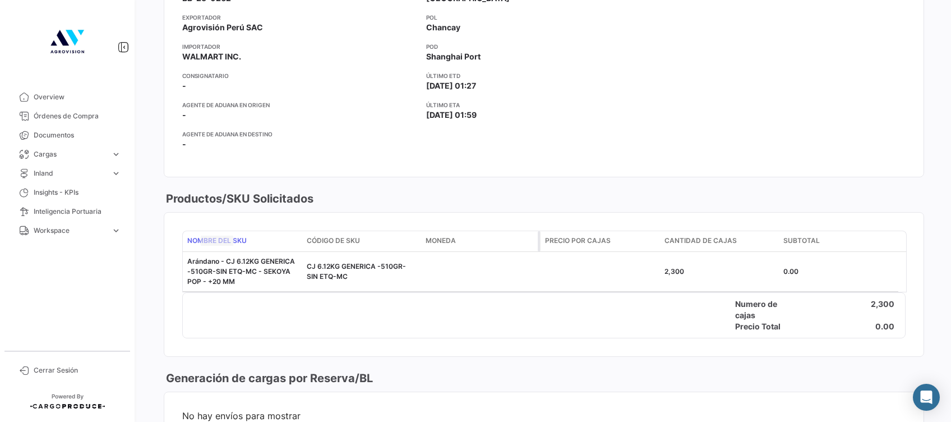
drag, startPoint x: 298, startPoint y: 242, endPoint x: 461, endPoint y: 229, distance: 163.1
click at [461, 231] on div "Nombre del SKU Código de SKU Moneda Precio por Cajas Cantidad de Cajas Subtotal" at bounding box center [541, 241] width 716 height 20
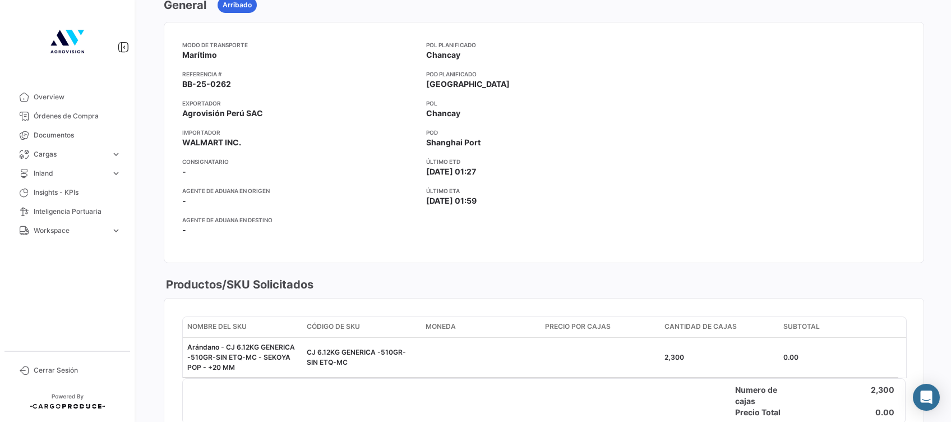
scroll to position [224, 0]
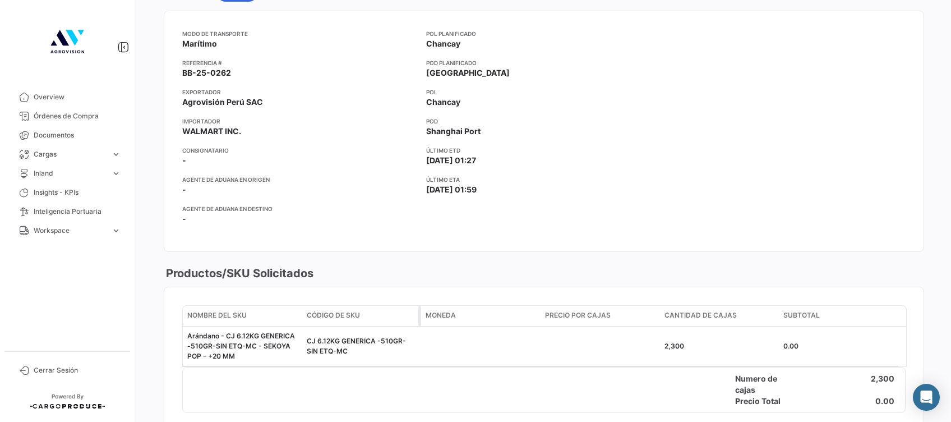
click at [343, 311] on span "Código de SKU" at bounding box center [333, 315] width 53 height 10
click at [67, 146] on link "Cargas expand_more" at bounding box center [67, 154] width 117 height 19
click at [66, 173] on span "Cargas Marítimas" at bounding box center [57, 178] width 57 height 10
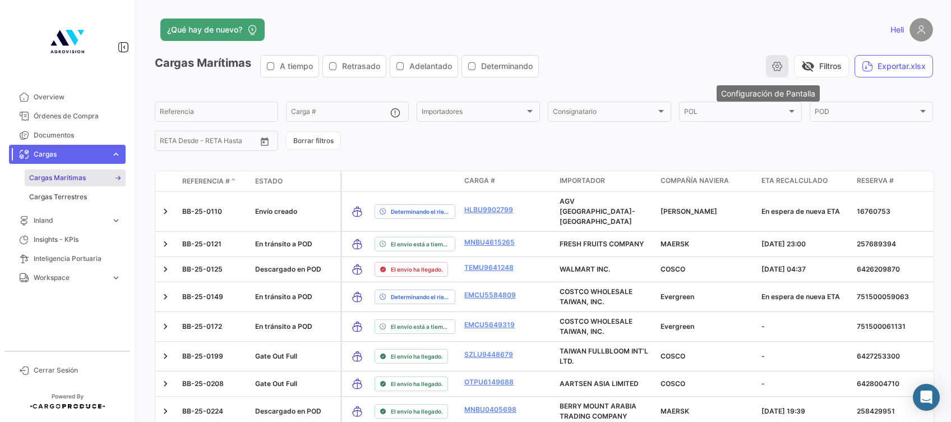
click at [772, 63] on icon "button" at bounding box center [777, 66] width 11 height 11
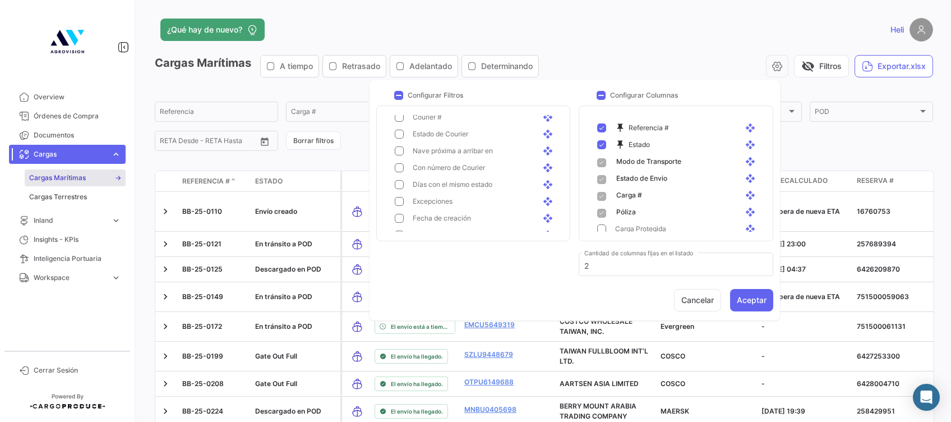
scroll to position [449, 0]
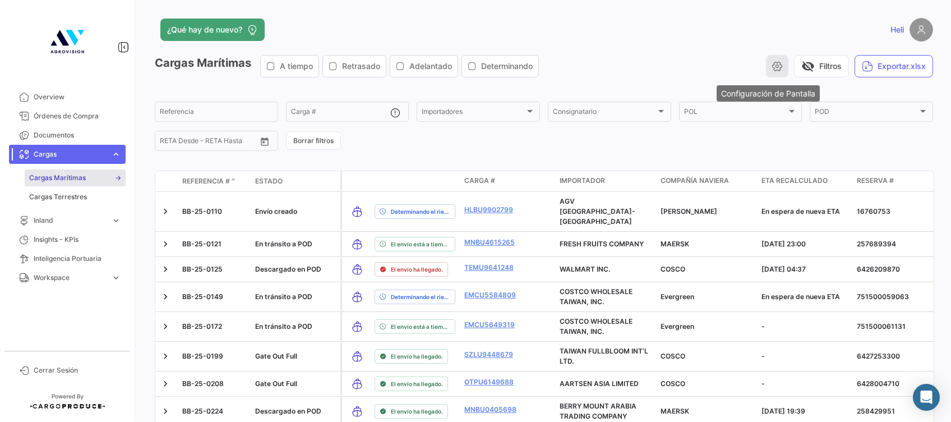
click at [774, 61] on button "button" at bounding box center [777, 66] width 22 height 22
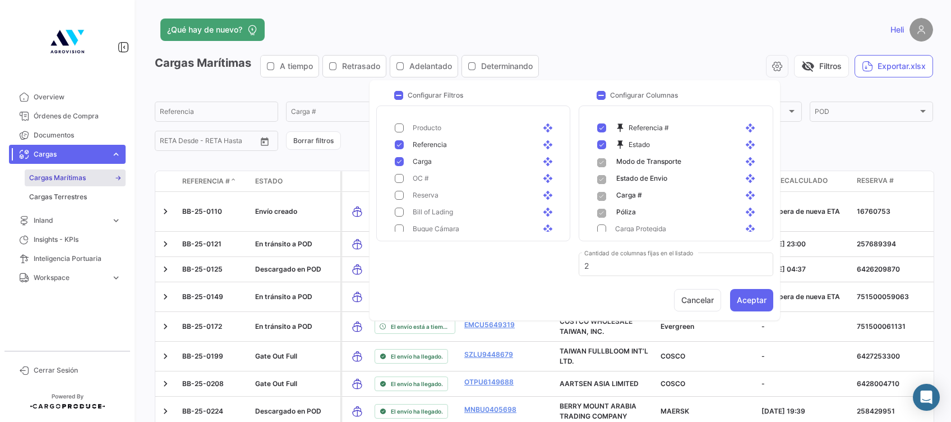
scroll to position [75, 0]
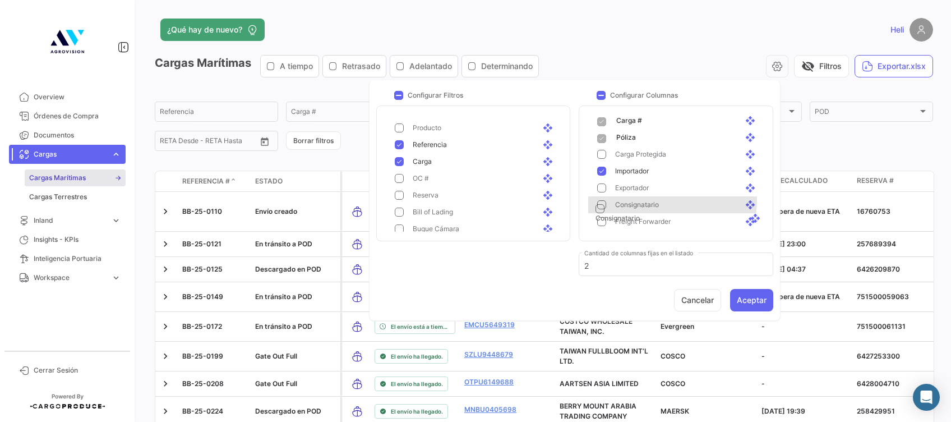
drag, startPoint x: 648, startPoint y: 199, endPoint x: 655, endPoint y: 205, distance: 9.5
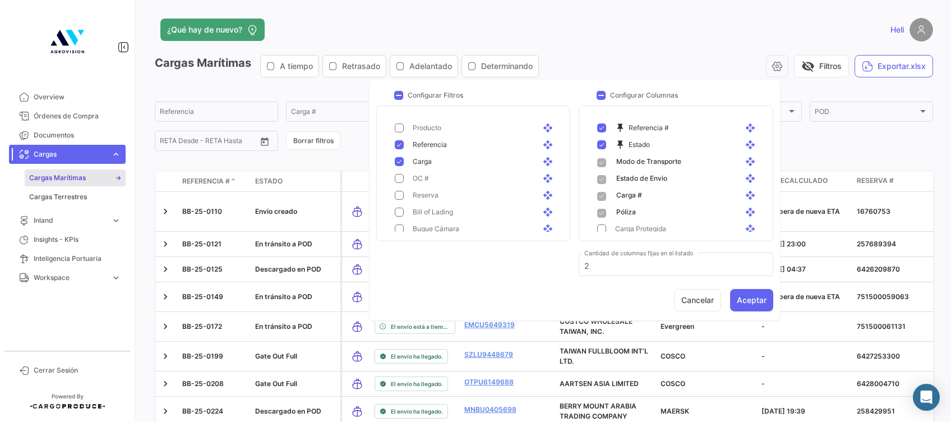
click at [696, 56] on div "visibility_off Filtros Exportar.xlsx" at bounding box center [740, 66] width 385 height 22
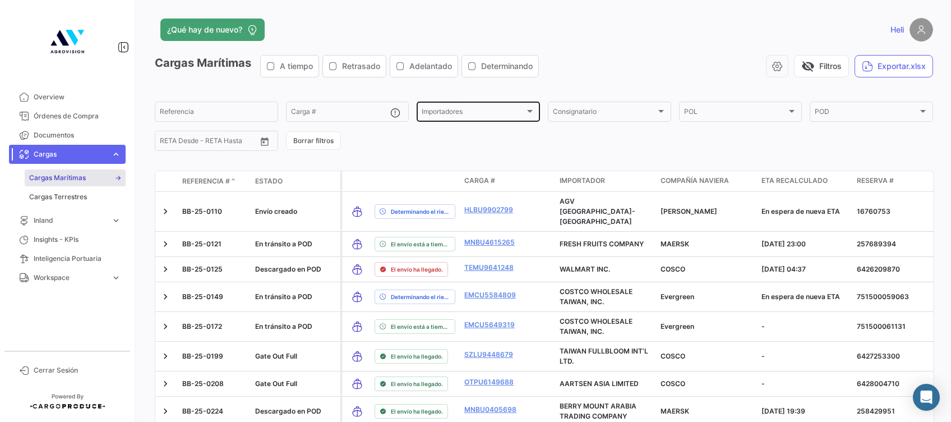
click at [525, 113] on div at bounding box center [530, 111] width 10 height 9
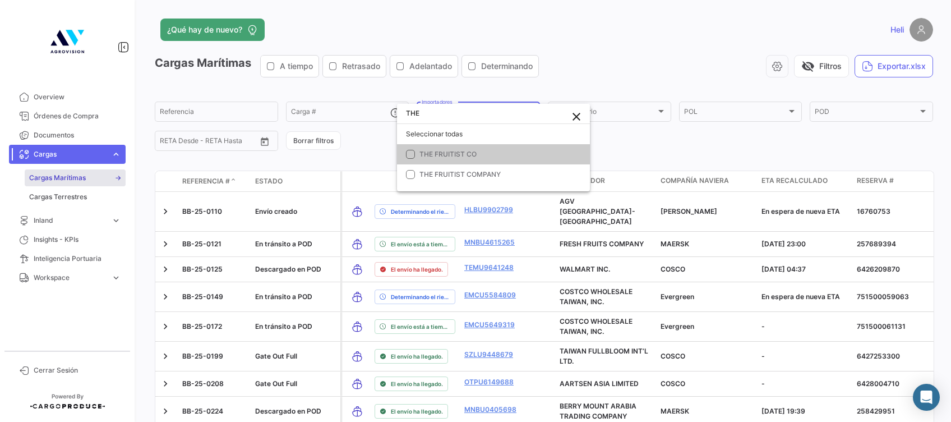
type input "THE"
click at [409, 152] on mat-pseudo-checkbox at bounding box center [410, 154] width 9 height 9
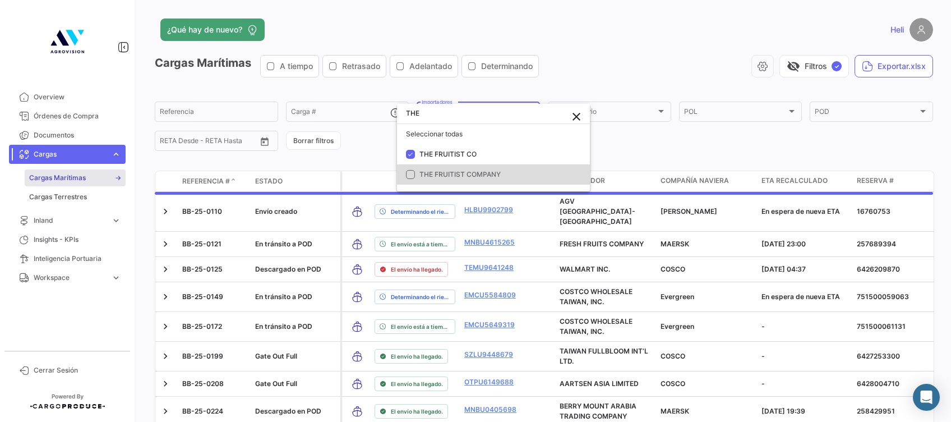
click at [412, 178] on mat-pseudo-checkbox at bounding box center [410, 174] width 9 height 9
click at [613, 79] on div at bounding box center [475, 211] width 951 height 422
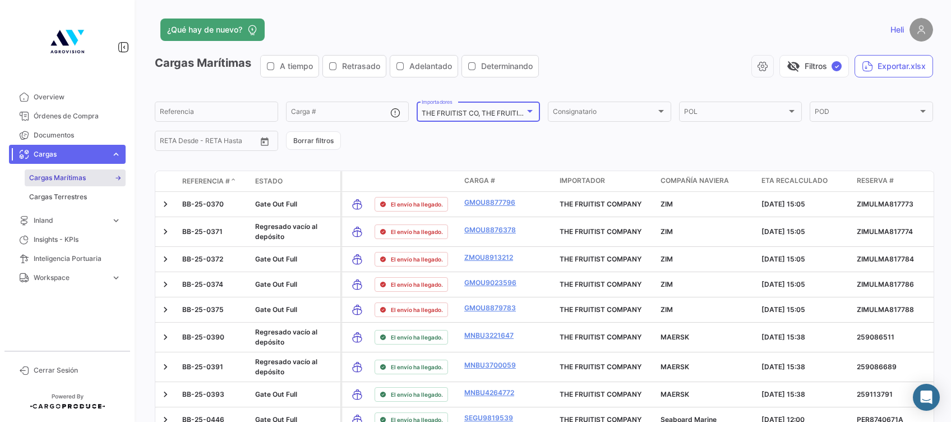
click at [529, 113] on div at bounding box center [530, 111] width 10 height 9
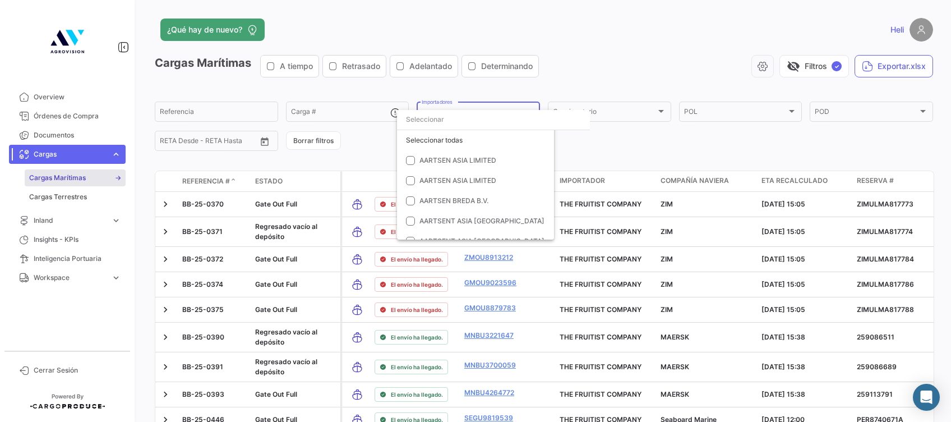
scroll to position [897, 0]
click at [672, 151] on div at bounding box center [475, 211] width 951 height 422
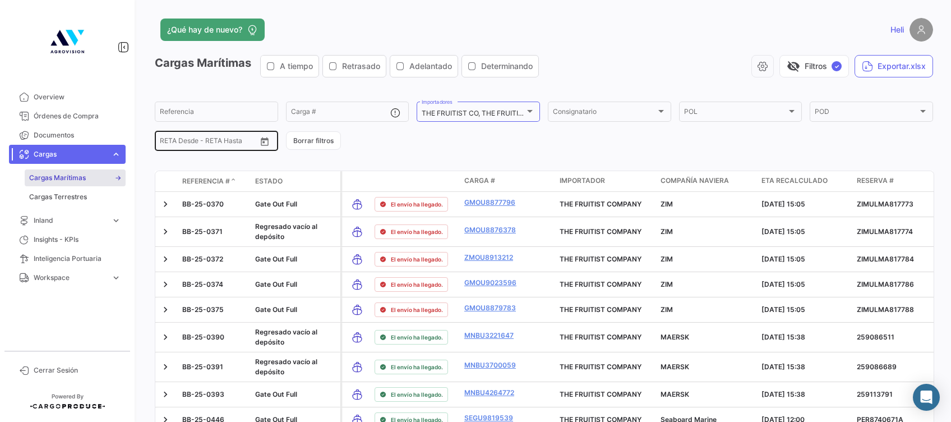
click at [266, 142] on icon "Open calendar" at bounding box center [265, 142] width 10 height 10
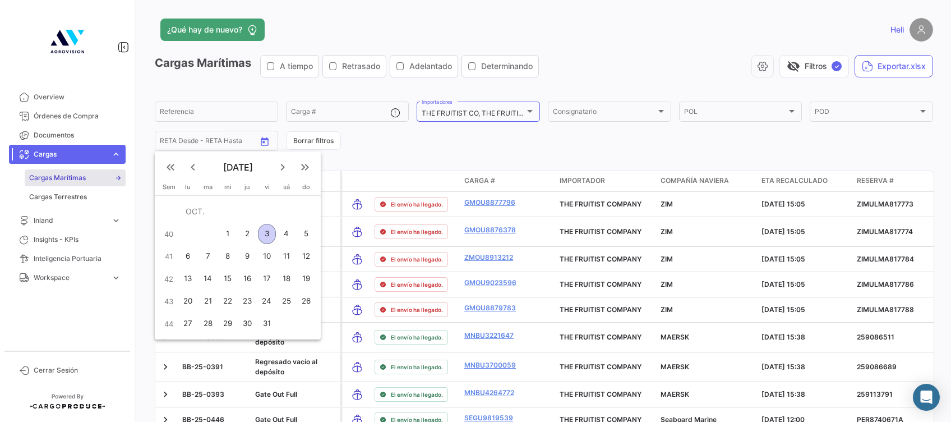
click at [267, 230] on div "3" at bounding box center [266, 234] width 17 height 20
type input "[DATE]"
click at [264, 253] on div "10" at bounding box center [266, 256] width 17 height 20
type input "[DATE]"
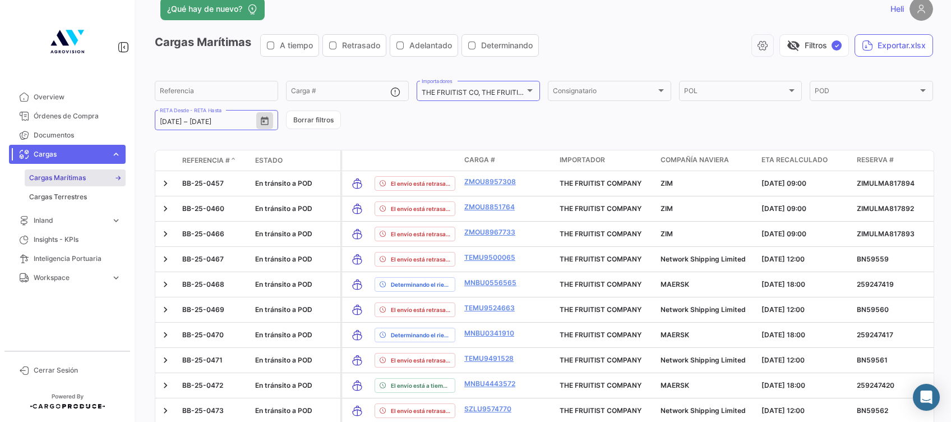
scroll to position [0, 0]
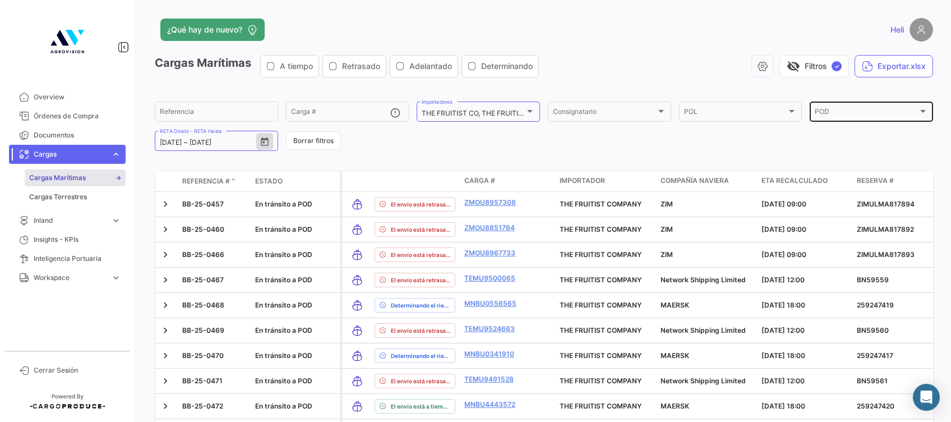
click at [918, 108] on div at bounding box center [923, 111] width 10 height 9
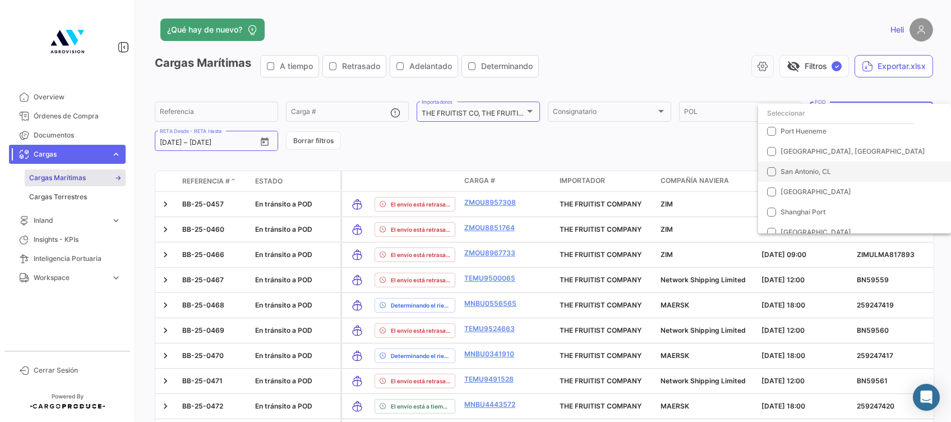
scroll to position [547, 0]
click at [791, 108] on input "dropdown search" at bounding box center [836, 113] width 157 height 20
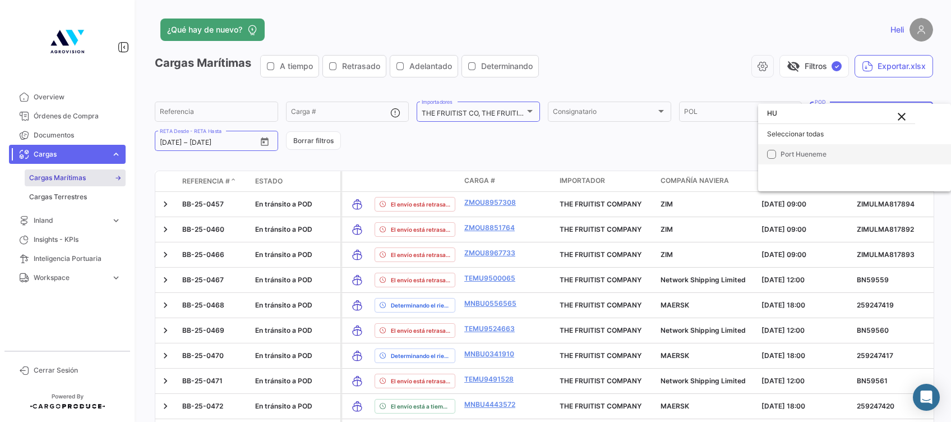
type input "HU"
click at [772, 153] on mat-pseudo-checkbox at bounding box center [771, 154] width 9 height 9
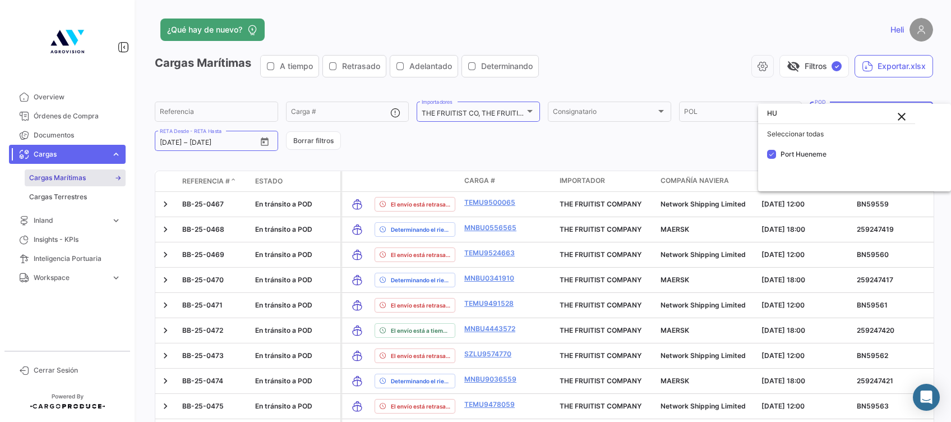
click at [645, 153] on div at bounding box center [475, 211] width 951 height 422
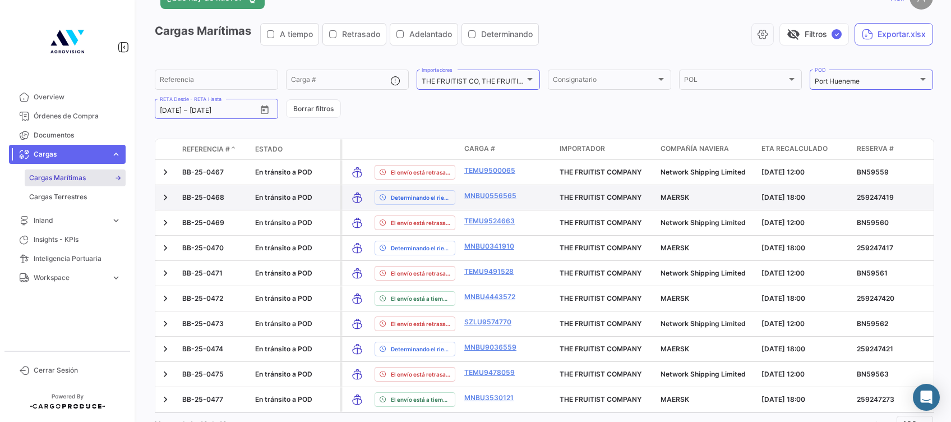
scroll to position [9, 0]
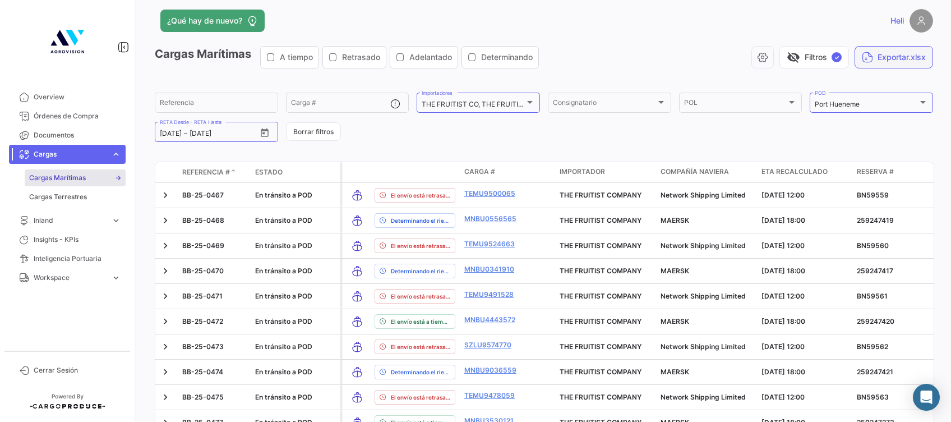
click at [878, 56] on button "Exportar.xlsx" at bounding box center [894, 57] width 79 height 22
click at [547, 127] on form "Referencia Carga # THE FRUITIST CO, THE FRUITIST COMPANY Importadores Consignat…" at bounding box center [544, 117] width 778 height 53
click at [530, 104] on div at bounding box center [530, 102] width 10 height 9
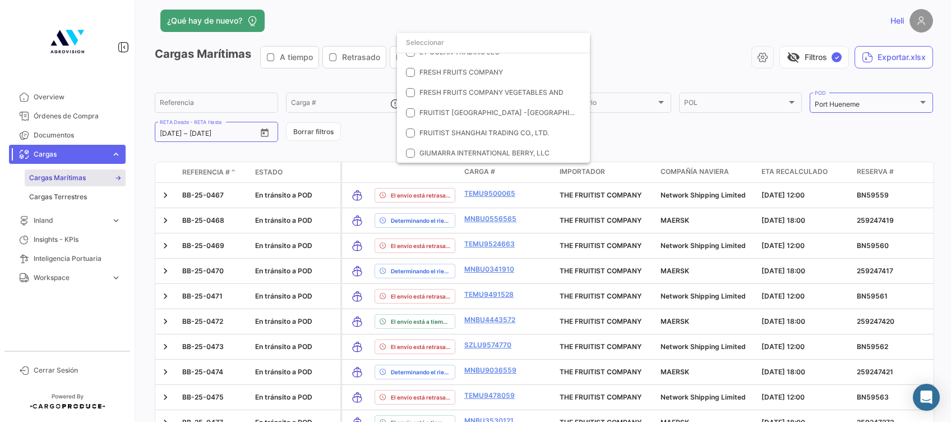
scroll to position [320, 0]
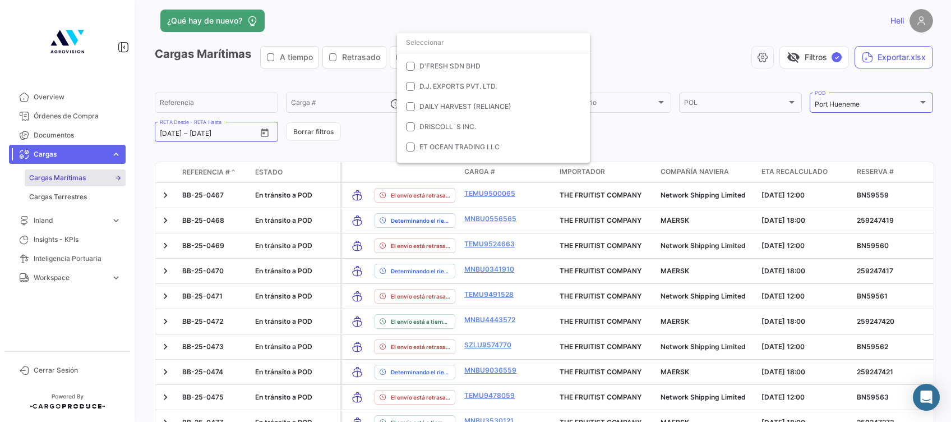
click at [628, 133] on div at bounding box center [475, 211] width 951 height 422
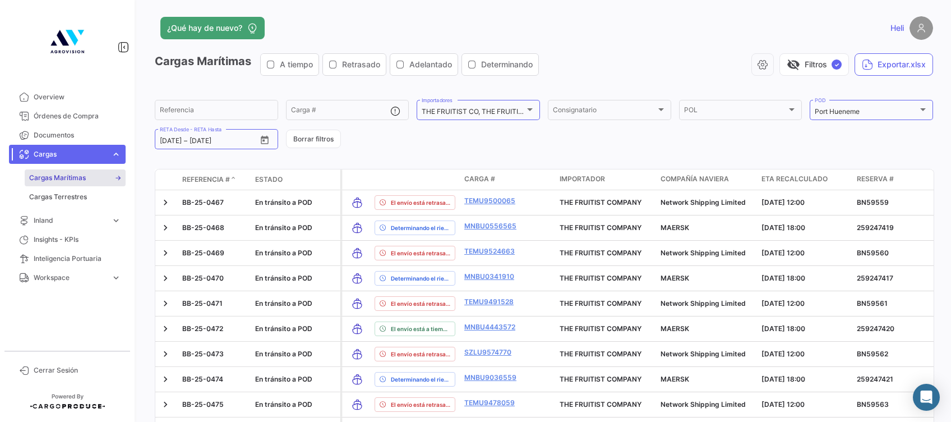
scroll to position [0, 0]
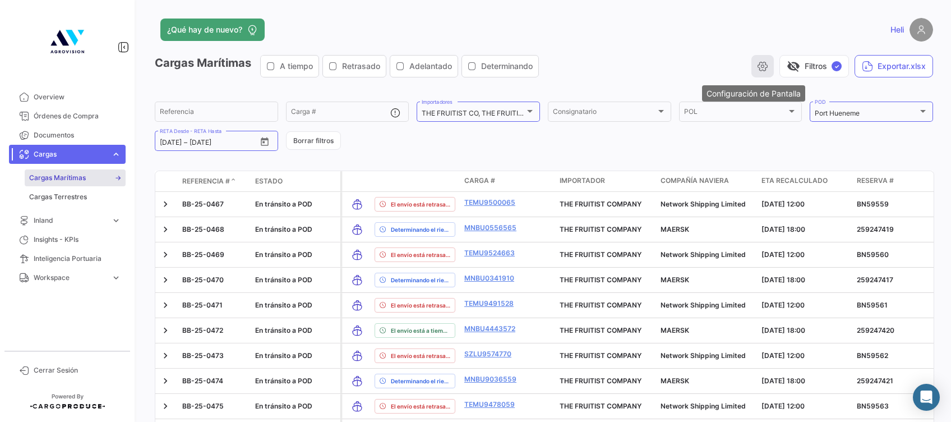
click at [757, 63] on icon "button" at bounding box center [762, 66] width 11 height 11
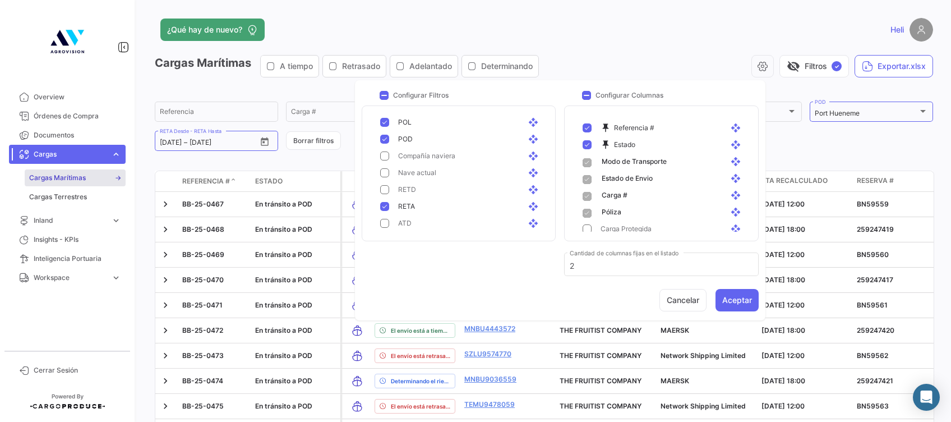
scroll to position [299, 0]
click at [416, 27] on div "¿Qué hay de nuevo?" at bounding box center [369, 30] width 428 height 22
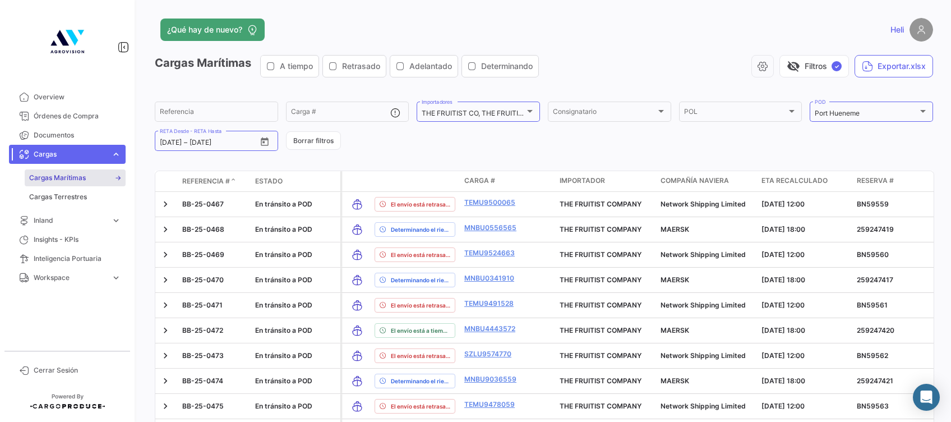
click at [440, 145] on form "Referencia Carga # THE FRUITIST CO, THE FRUITIST COMPANY Importadores Consignat…" at bounding box center [544, 126] width 778 height 53
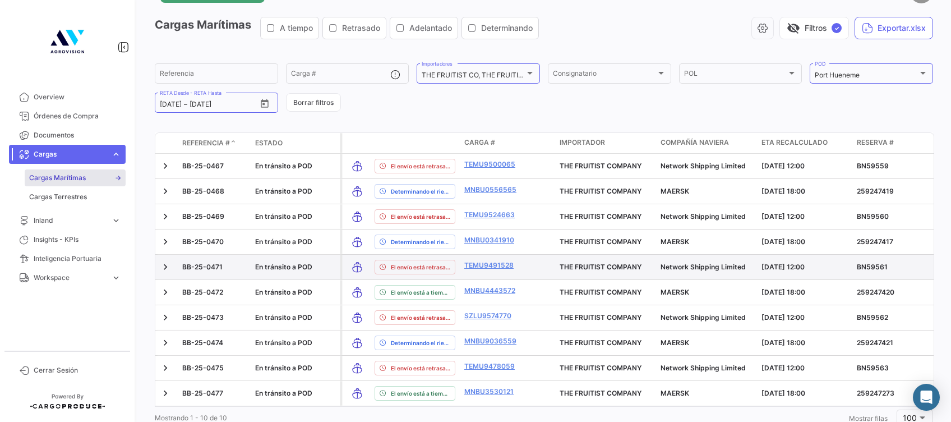
scroll to position [0, 0]
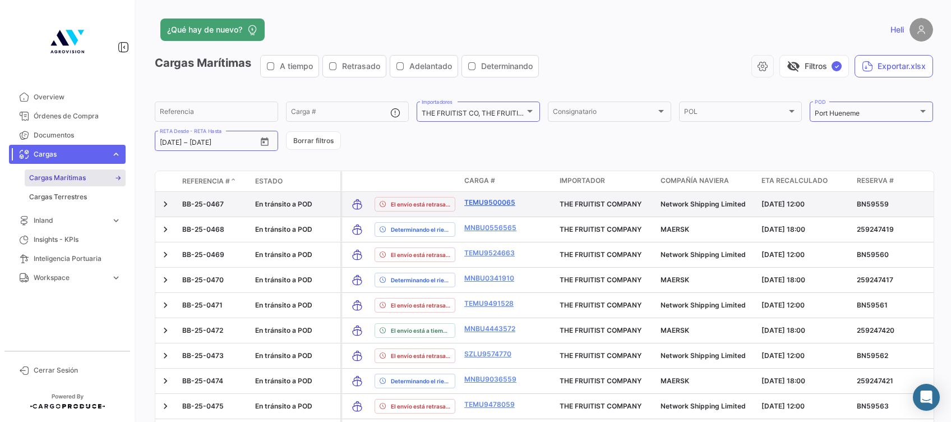
click at [479, 200] on link "TEMU9500065" at bounding box center [493, 202] width 58 height 10
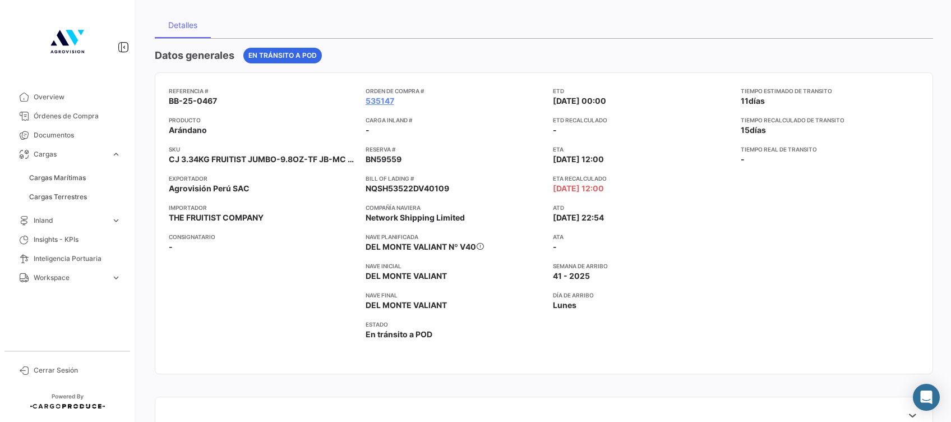
scroll to position [75, 0]
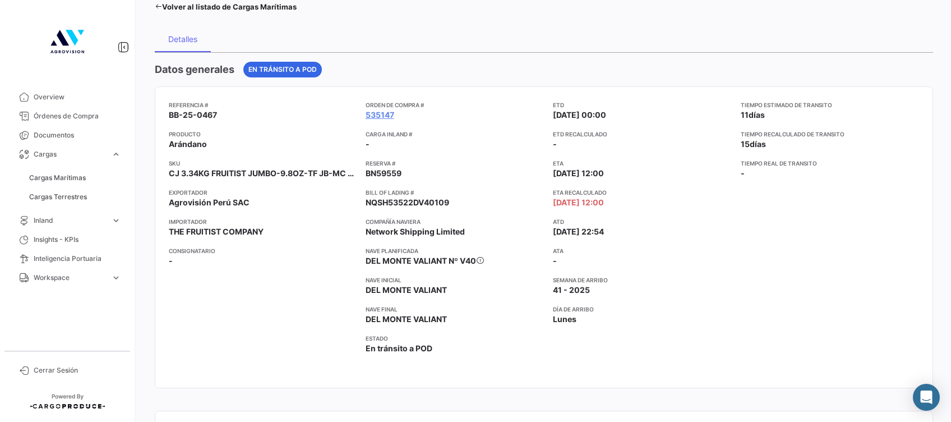
drag, startPoint x: 168, startPoint y: 113, endPoint x: 230, endPoint y: 111, distance: 62.3
click at [230, 111] on mat-card "Referencia # BB-25-0467 Producto Arándano SKU CJ 3.34KG FRUITIST JUMBO-9.8OZ-TF…" at bounding box center [544, 237] width 778 height 302
click at [63, 101] on span "Overview" at bounding box center [77, 97] width 87 height 10
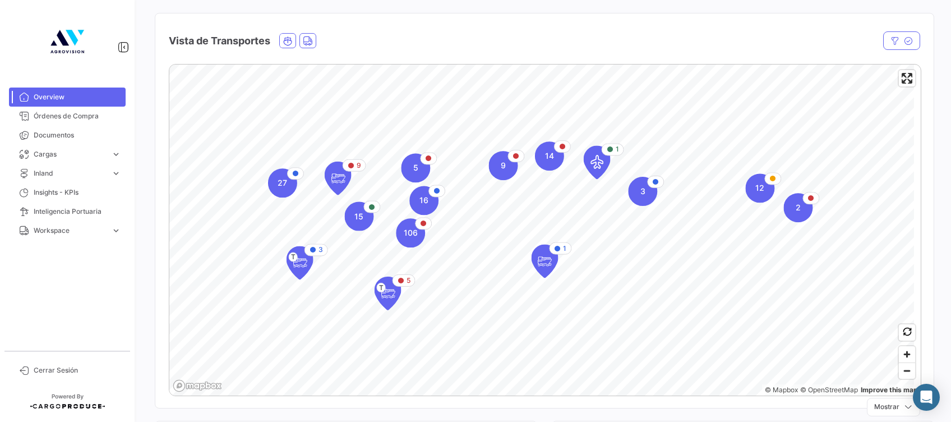
scroll to position [149, 0]
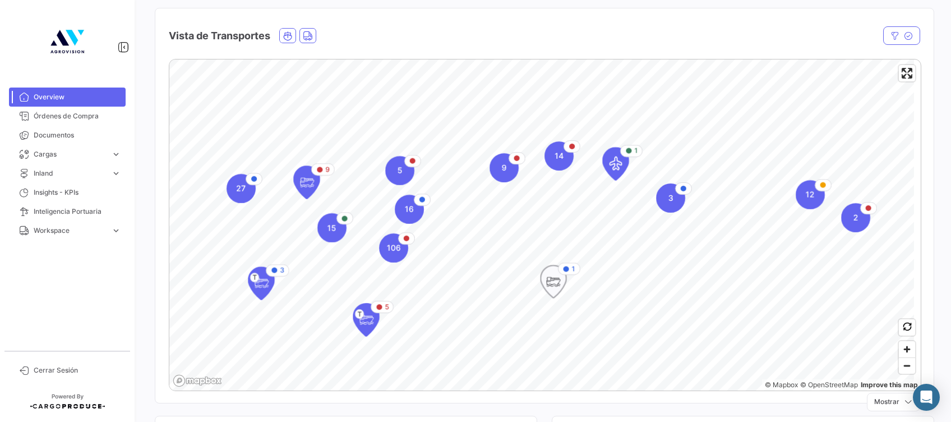
click at [544, 288] on icon "Map marker" at bounding box center [554, 281] width 26 height 33
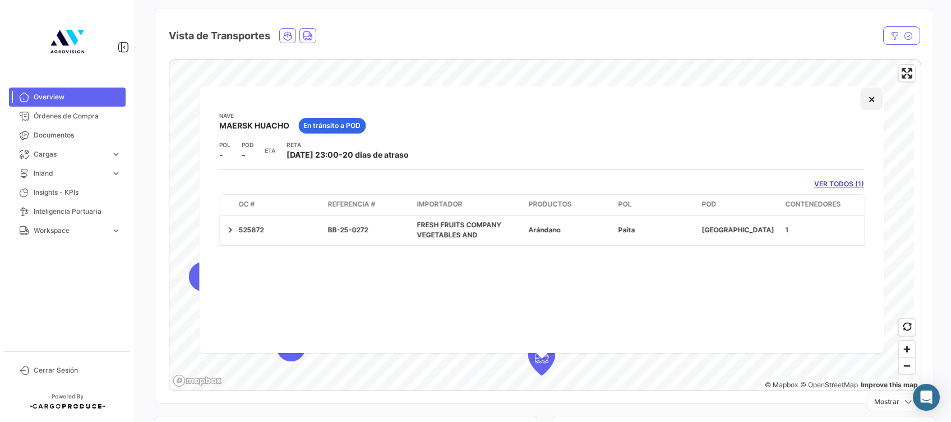
click at [871, 102] on button "×" at bounding box center [872, 98] width 22 height 22
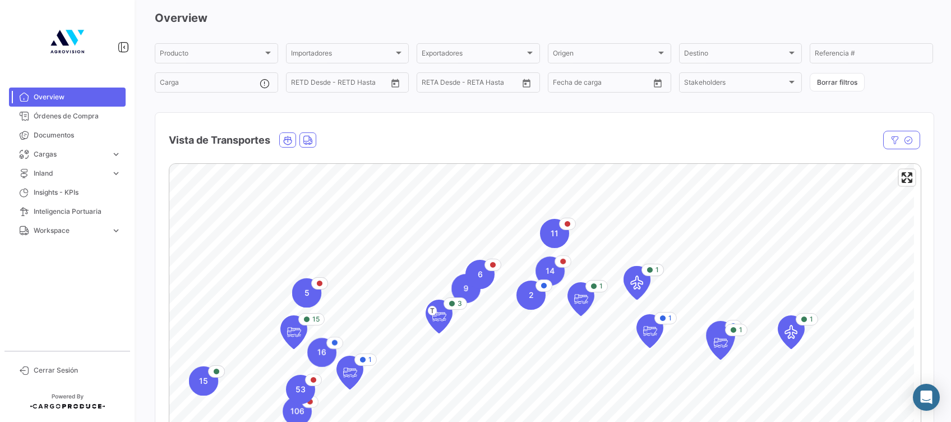
scroll to position [75, 0]
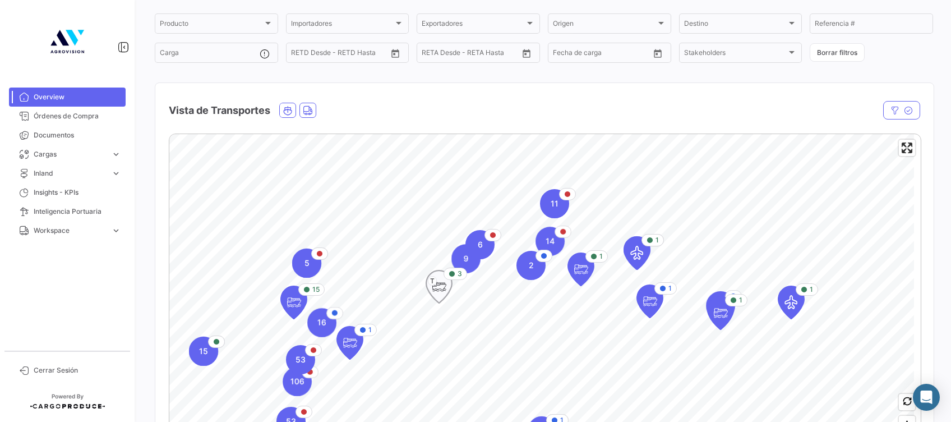
click at [440, 292] on icon "Map marker" at bounding box center [439, 287] width 16 height 24
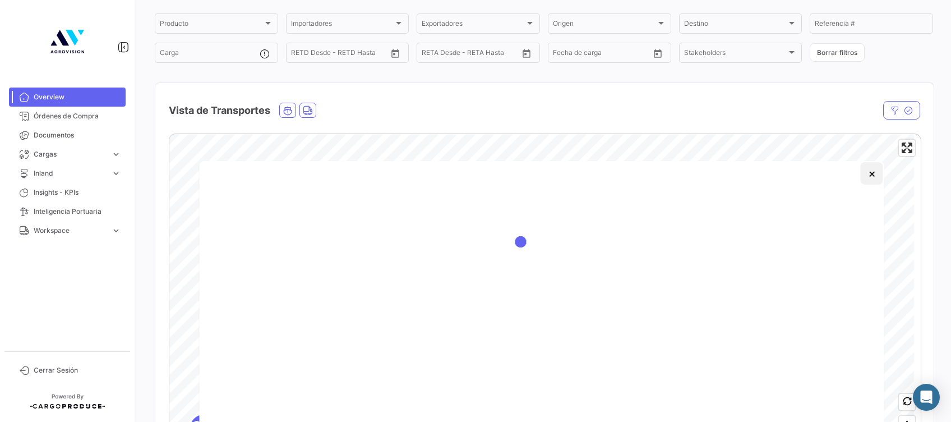
click at [881, 175] on button "×" at bounding box center [872, 173] width 22 height 22
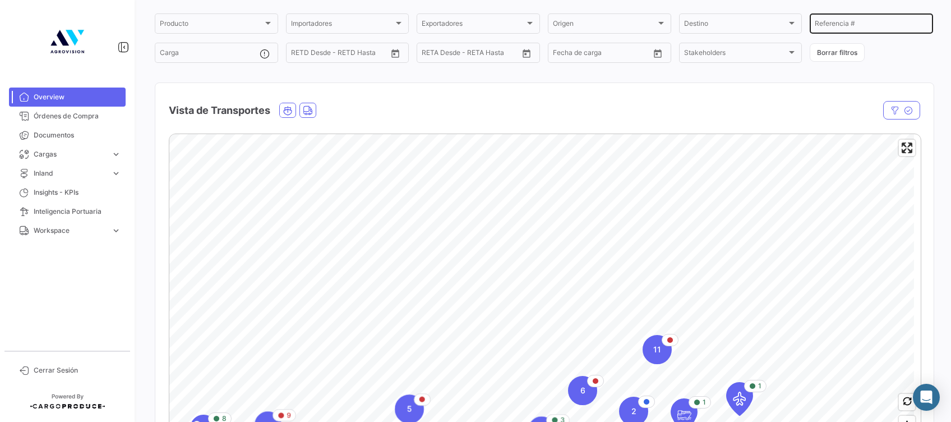
click at [866, 16] on div "Referencia #" at bounding box center [871, 23] width 113 height 22
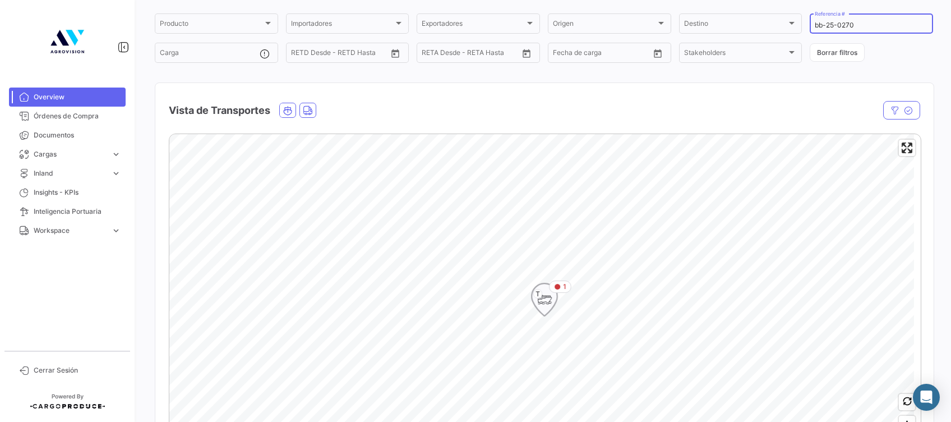
click at [537, 300] on icon "Map marker" at bounding box center [545, 300] width 16 height 24
type input "bb-25-0270"
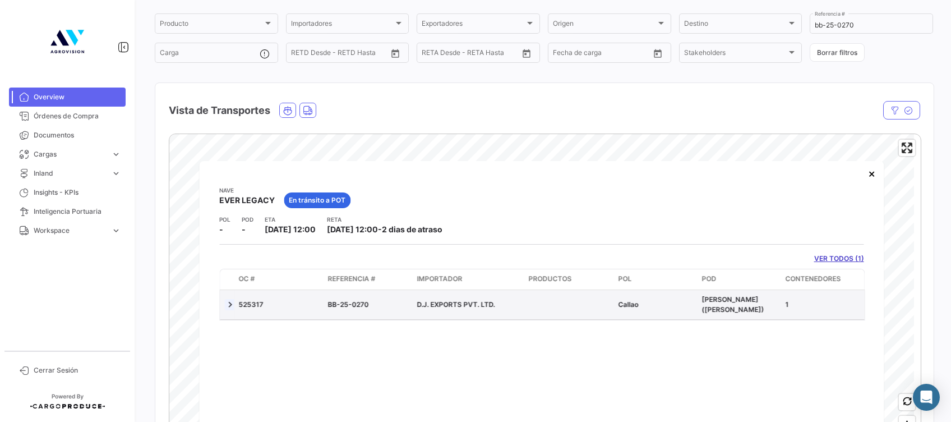
click at [229, 305] on link at bounding box center [229, 303] width 11 height 11
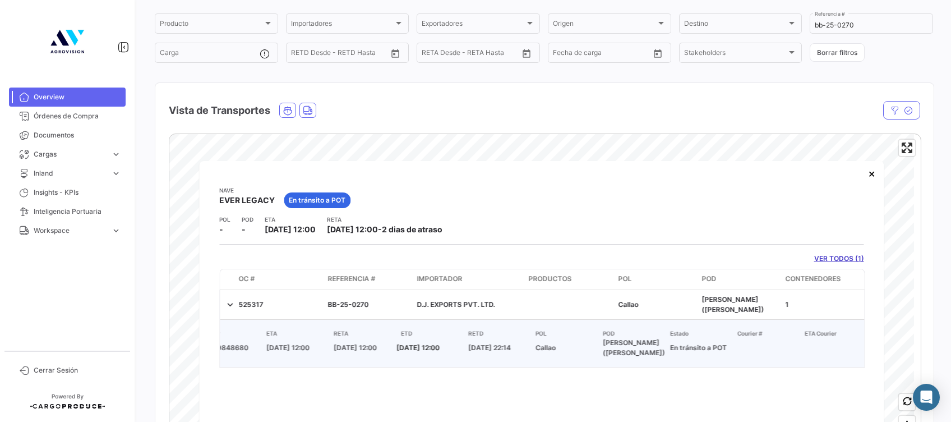
scroll to position [0, 0]
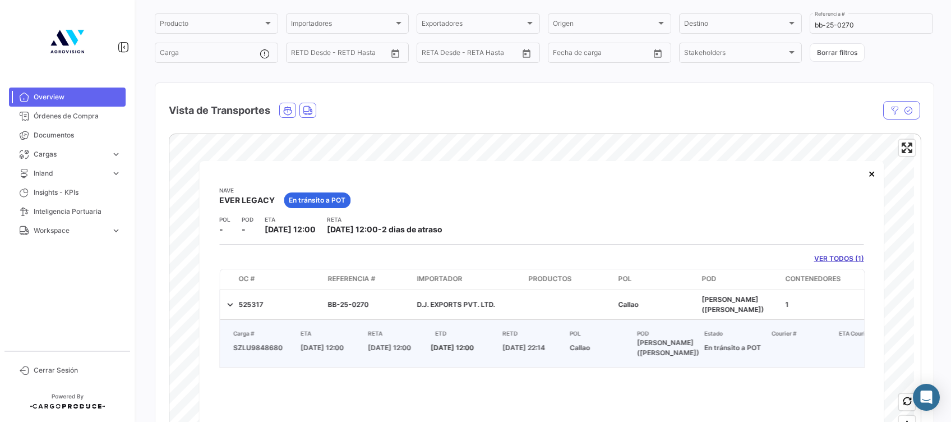
drag, startPoint x: 234, startPoint y: 348, endPoint x: 281, endPoint y: 347, distance: 47.7
click at [281, 347] on span "SZLU9848680" at bounding box center [262, 347] width 67 height 10
click at [870, 176] on button "×" at bounding box center [872, 173] width 22 height 22
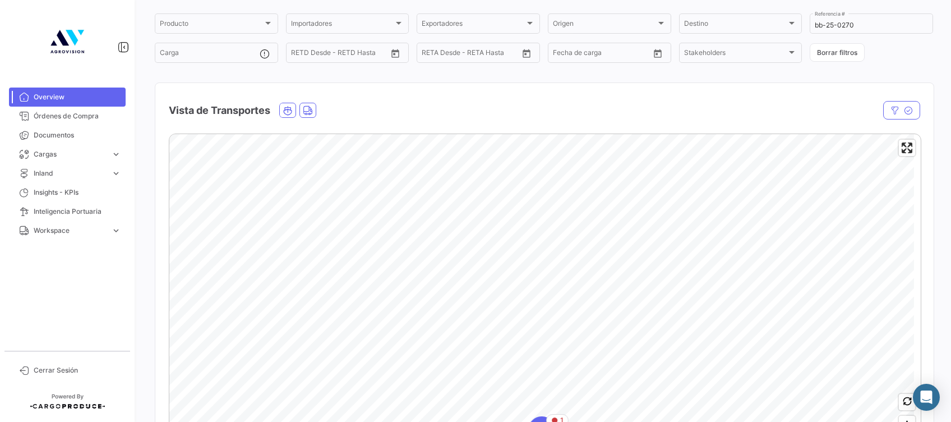
scroll to position [224, 0]
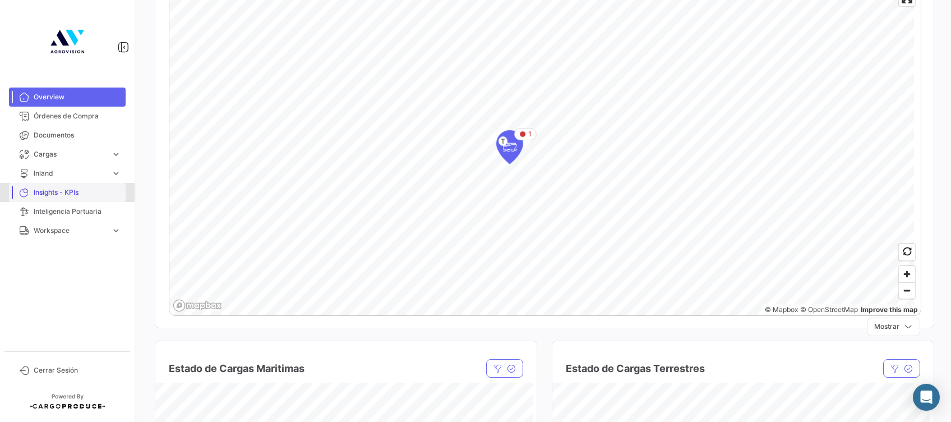
click at [92, 193] on span "Insights - KPIs" at bounding box center [77, 192] width 87 height 10
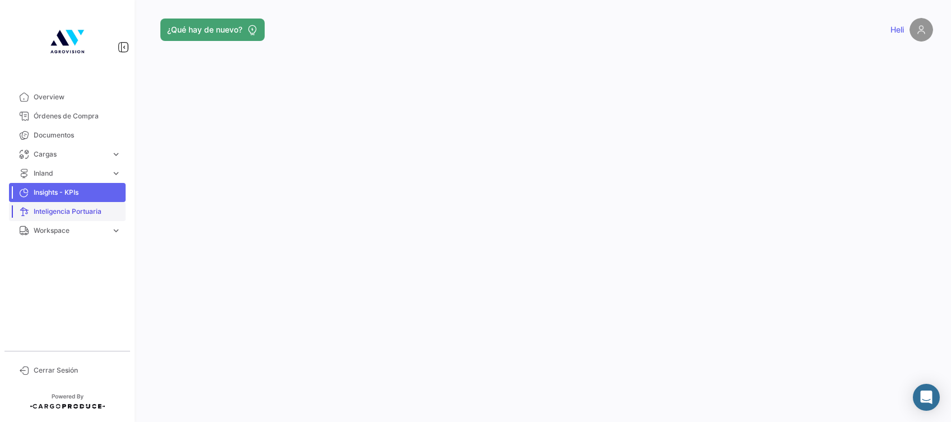
click at [55, 214] on span "Inteligencia Portuaria" at bounding box center [77, 211] width 87 height 10
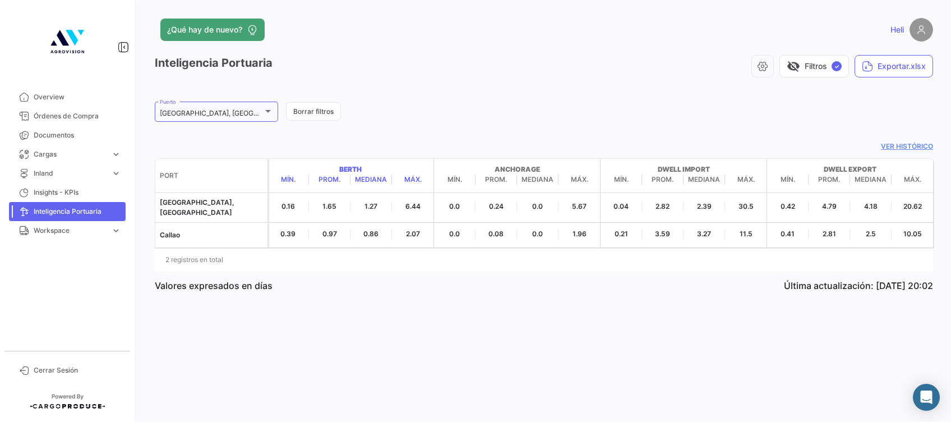
drag, startPoint x: 338, startPoint y: 170, endPoint x: 362, endPoint y: 170, distance: 24.1
click at [362, 170] on strong "Berth" at bounding box center [350, 169] width 166 height 10
drag, startPoint x: 362, startPoint y: 170, endPoint x: 353, endPoint y: 166, distance: 10.0
click at [353, 166] on strong "Berth" at bounding box center [350, 169] width 166 height 10
click at [257, 116] on div "[GEOGRAPHIC_DATA], [GEOGRAPHIC_DATA], [GEOGRAPHIC_DATA]" at bounding box center [211, 113] width 103 height 8
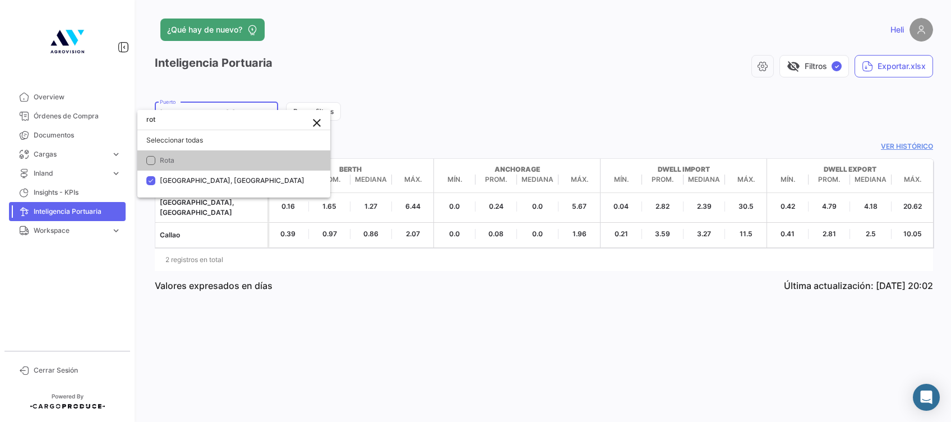
type input "rot"
click at [504, 114] on div at bounding box center [475, 211] width 951 height 422
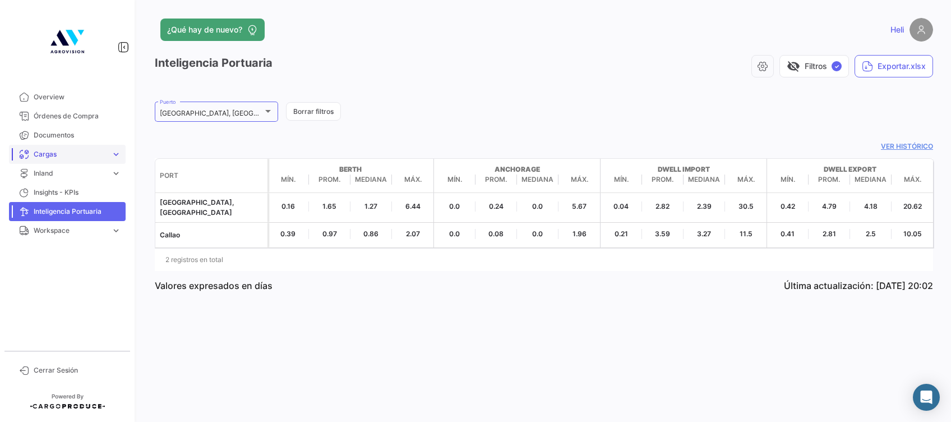
click at [59, 154] on span "Cargas" at bounding box center [70, 154] width 73 height 10
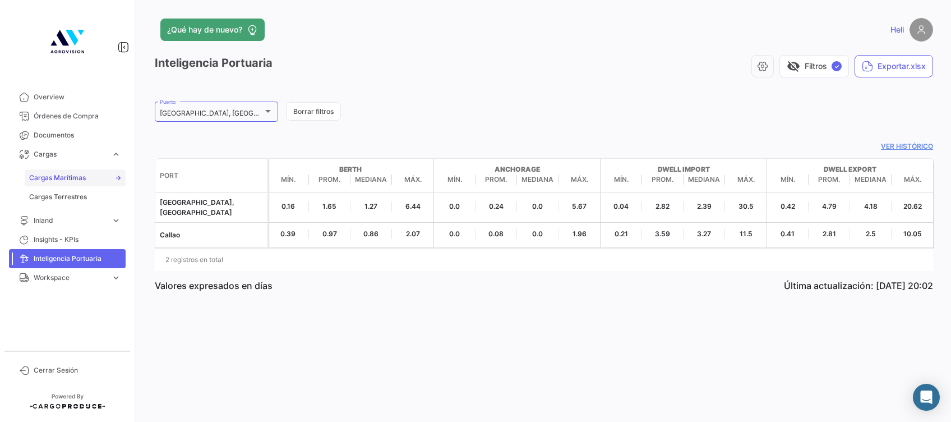
click at [61, 170] on link "Cargas Marítimas" at bounding box center [75, 177] width 101 height 17
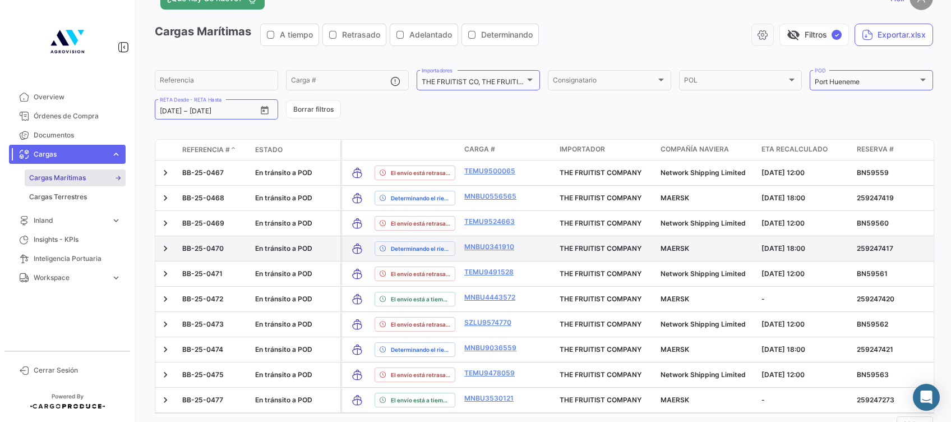
scroll to position [75, 0]
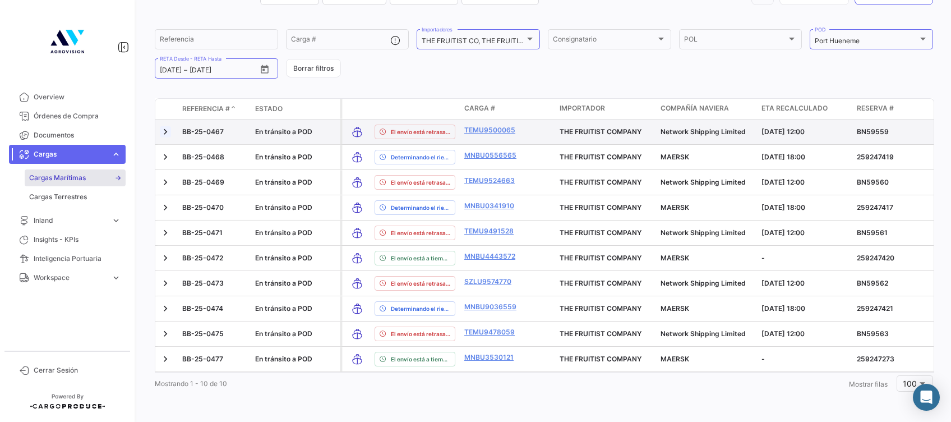
click at [168, 126] on link at bounding box center [165, 131] width 11 height 11
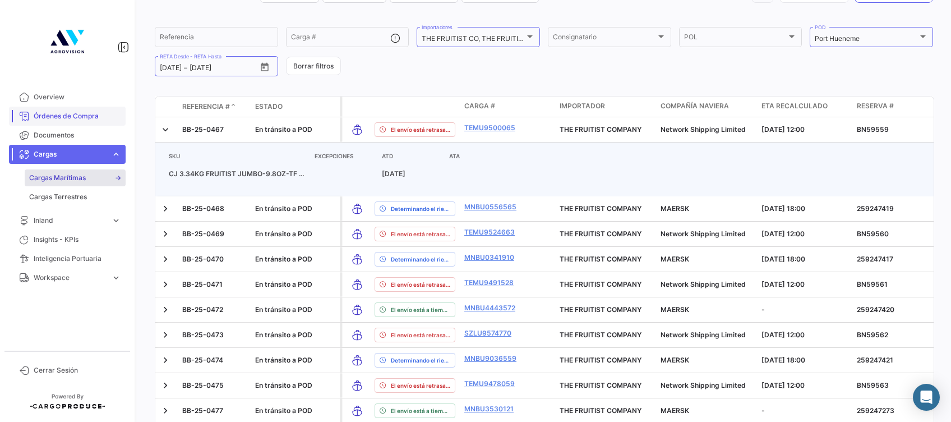
click at [58, 119] on span "Órdenes de Compra" at bounding box center [77, 116] width 87 height 10
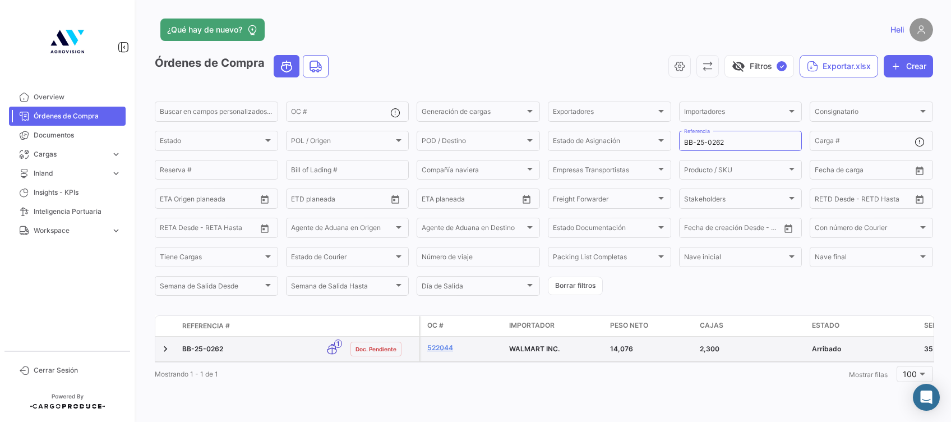
scroll to position [4, 0]
click at [161, 344] on link at bounding box center [165, 348] width 11 height 11
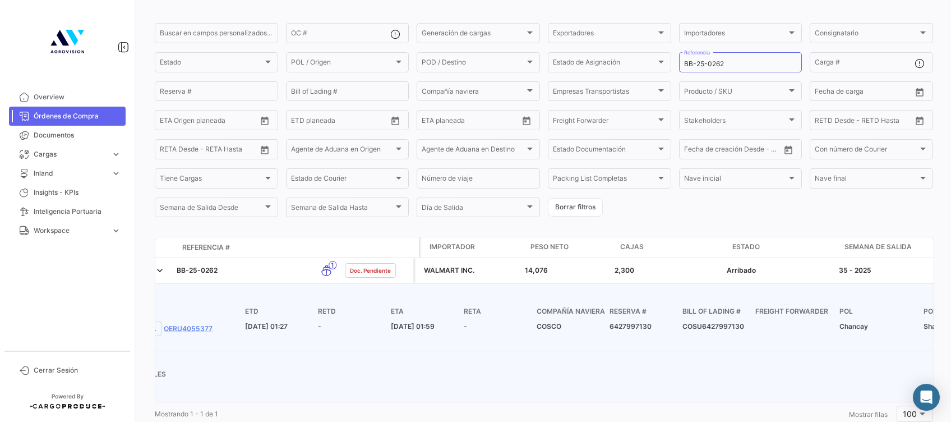
scroll to position [0, 80]
drag, startPoint x: 639, startPoint y: 271, endPoint x: 607, endPoint y: 250, distance: 37.6
click at [607, 250] on div "Referencia # Modo de Transporte Estado Doc. OC # Importador Peso neto Cajas Est…" at bounding box center [544, 331] width 778 height 188
drag, startPoint x: 607, startPoint y: 250, endPoint x: 535, endPoint y: 248, distance: 72.4
click at [535, 248] on span "Peso neto" at bounding box center [549, 247] width 38 height 10
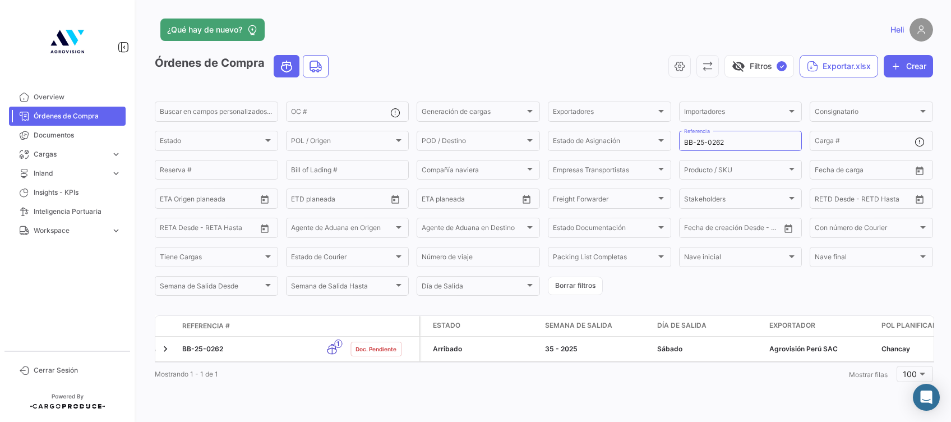
scroll to position [0, 220]
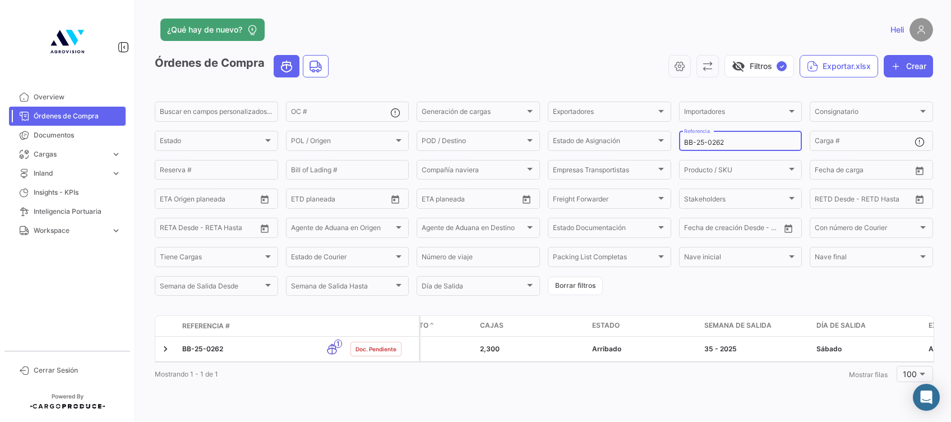
drag, startPoint x: 739, startPoint y: 139, endPoint x: 673, endPoint y: 140, distance: 65.6
click at [673, 140] on form "Buscar en campos personalizados... OC # Generación de cargas Generación de carg…" at bounding box center [544, 198] width 778 height 197
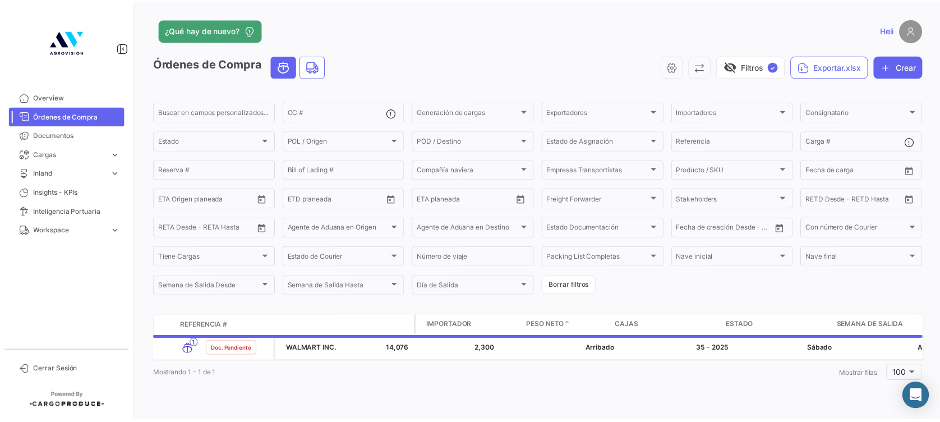
scroll to position [0, 0]
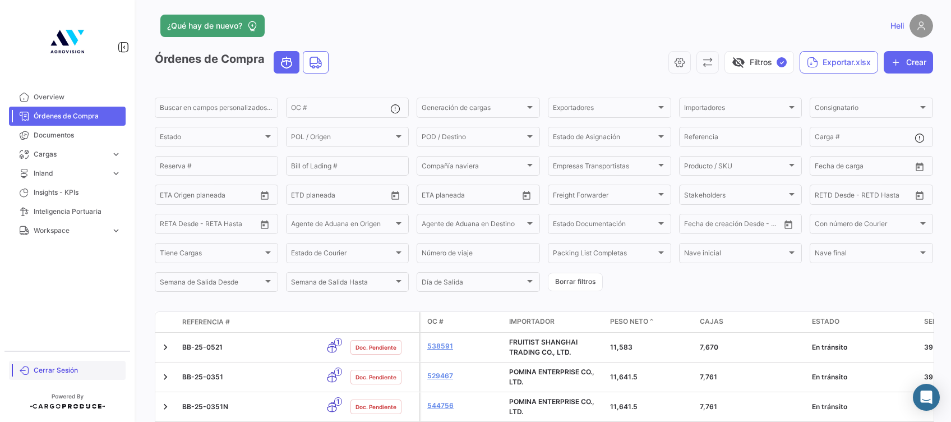
click at [55, 366] on span "Cerrar Sesión" at bounding box center [77, 370] width 87 height 10
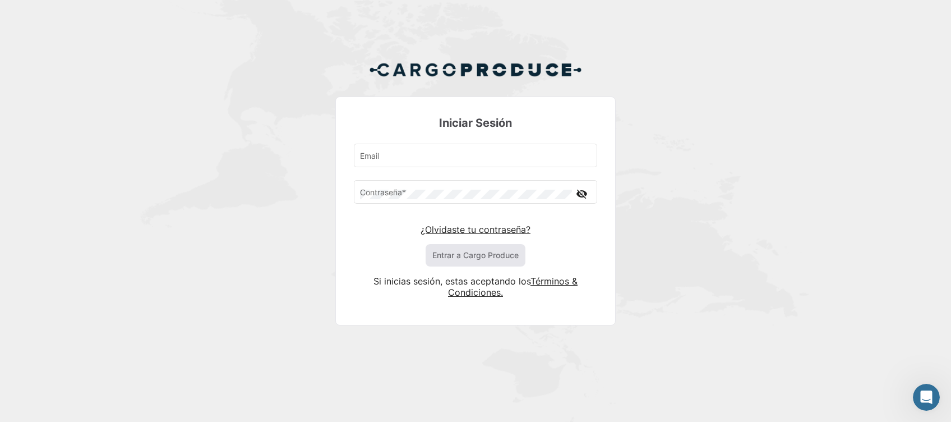
drag, startPoint x: 593, startPoint y: 0, endPoint x: 493, endPoint y: 9, distance: 99.7
click at [493, 9] on div "Iniciar Sesión Email Contraseña * visibility_off ¿Olvidaste tu contraseña? Entr…" at bounding box center [475, 197] width 951 height 395
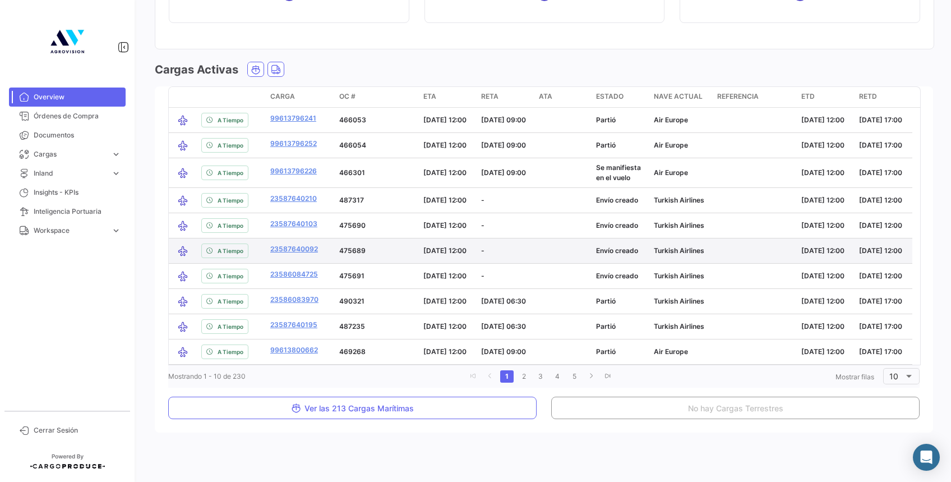
scroll to position [1219, 0]
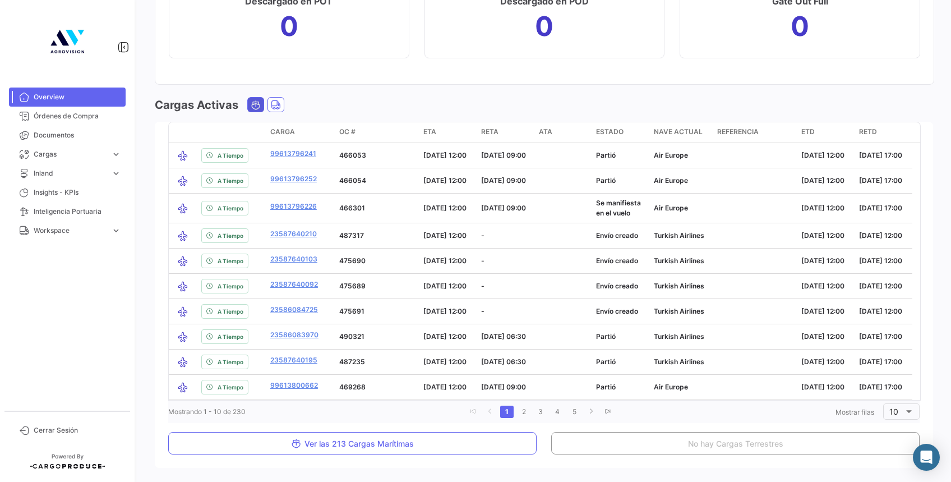
click at [251, 109] on icon "Ocean" at bounding box center [256, 105] width 10 height 10
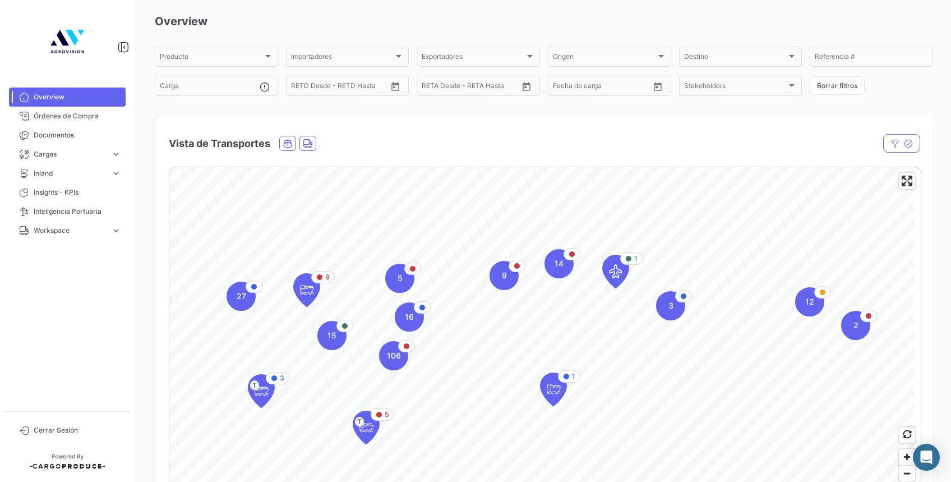
scroll to position [0, 0]
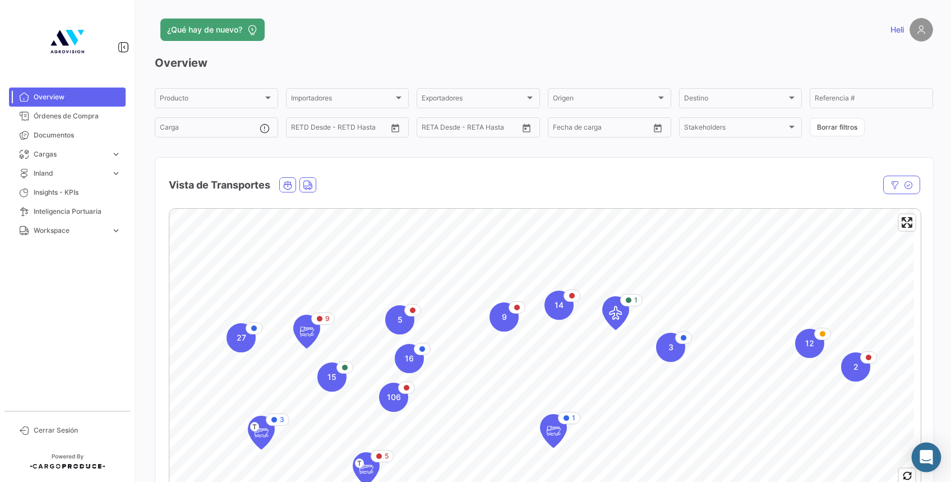
click at [925, 457] on icon "Abrir Intercom Messenger" at bounding box center [926, 457] width 13 height 15
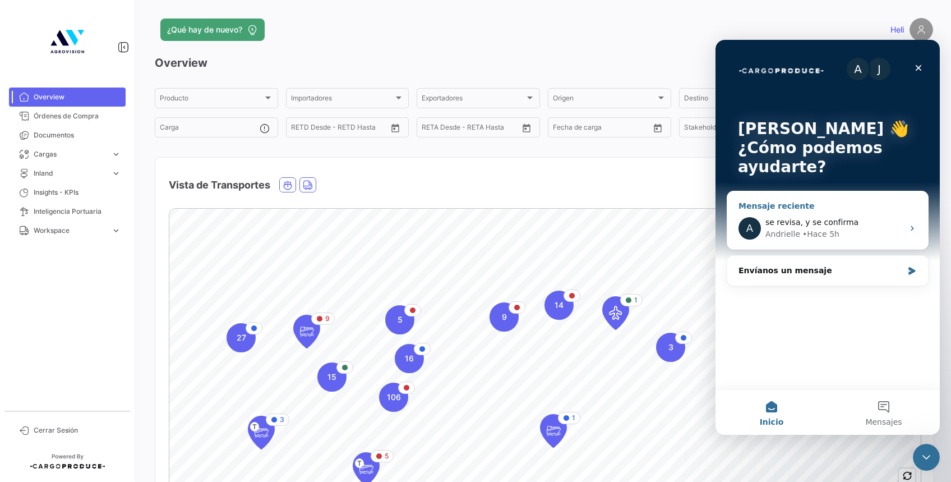
click at [802, 230] on div "• Hace 5h" at bounding box center [820, 234] width 37 height 12
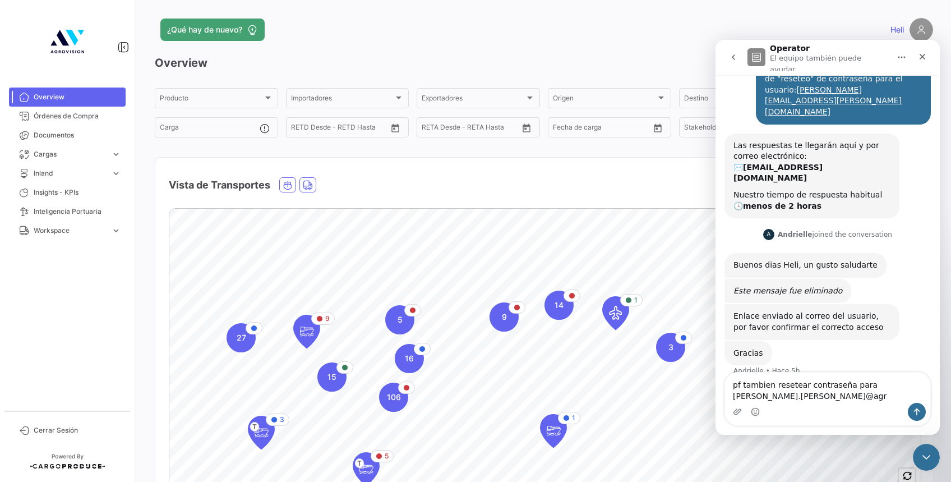
scroll to position [44, 0]
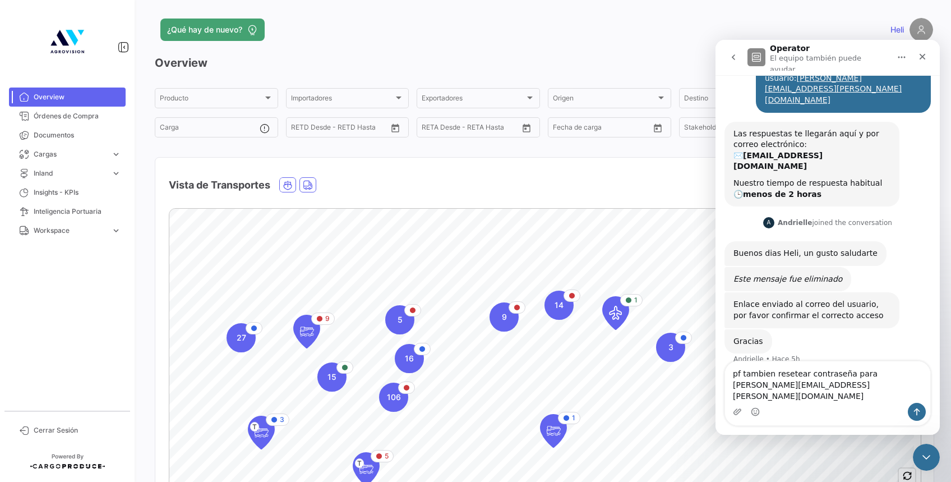
type textarea "pf tambien resetear contraseña para hernan.morales@agrovisioncorp.com"
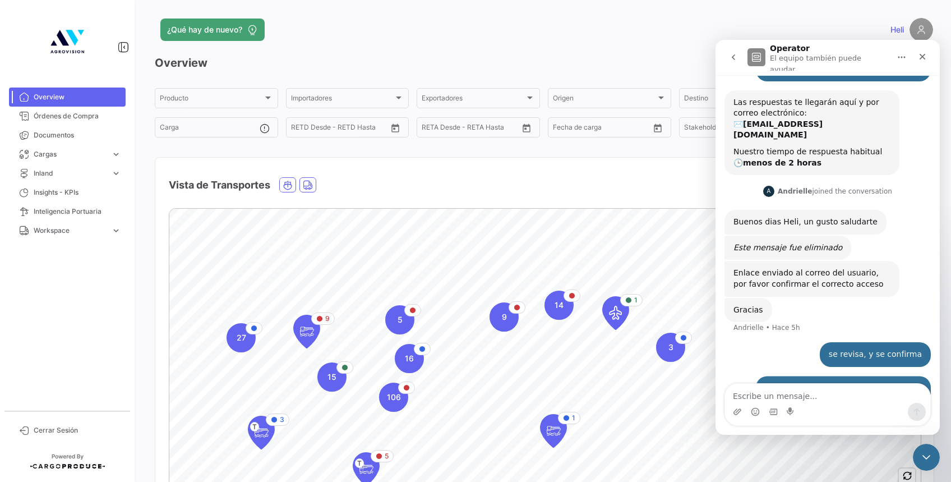
scroll to position [77, 0]
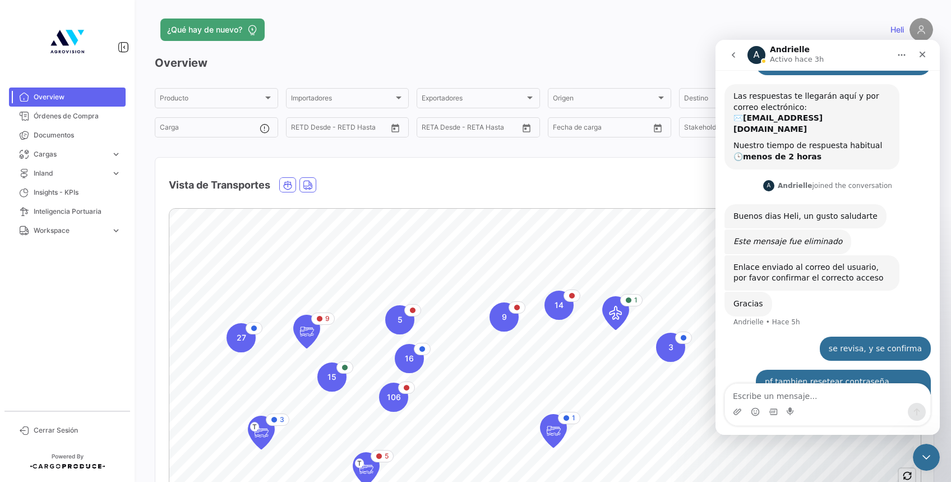
click at [576, 170] on div "Vista de Transportes" at bounding box center [544, 178] width 778 height 41
click at [928, 48] on div "Cerrar" at bounding box center [922, 54] width 20 height 20
